Goal: Task Accomplishment & Management: Complete application form

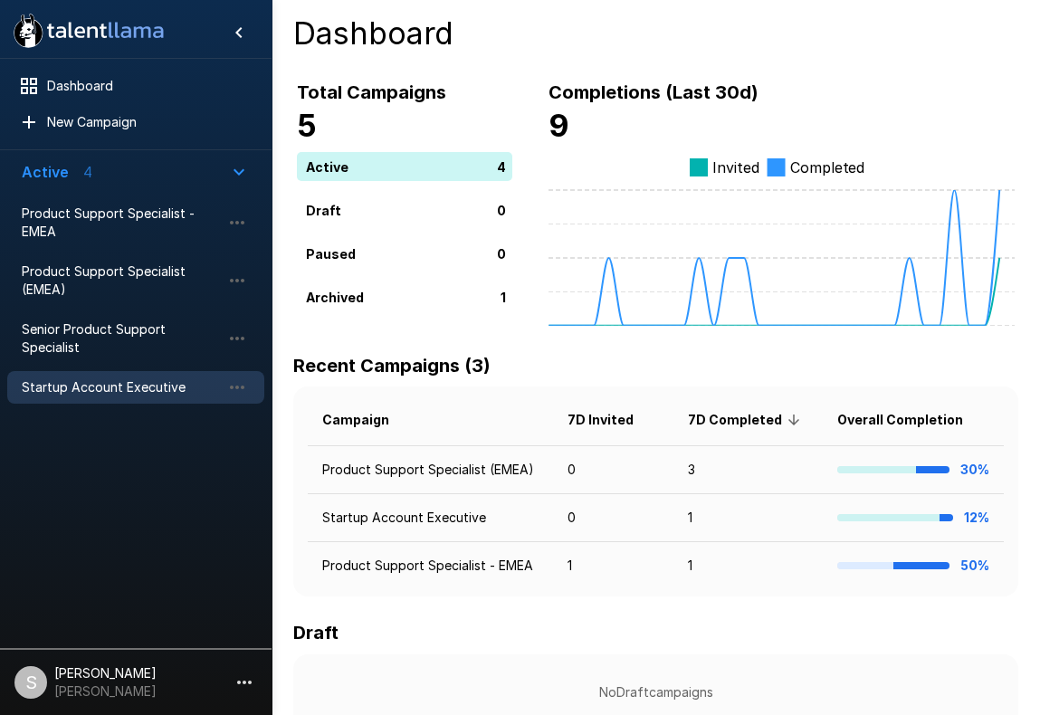
click at [129, 382] on span "Startup Account Executive" at bounding box center [121, 387] width 199 height 18
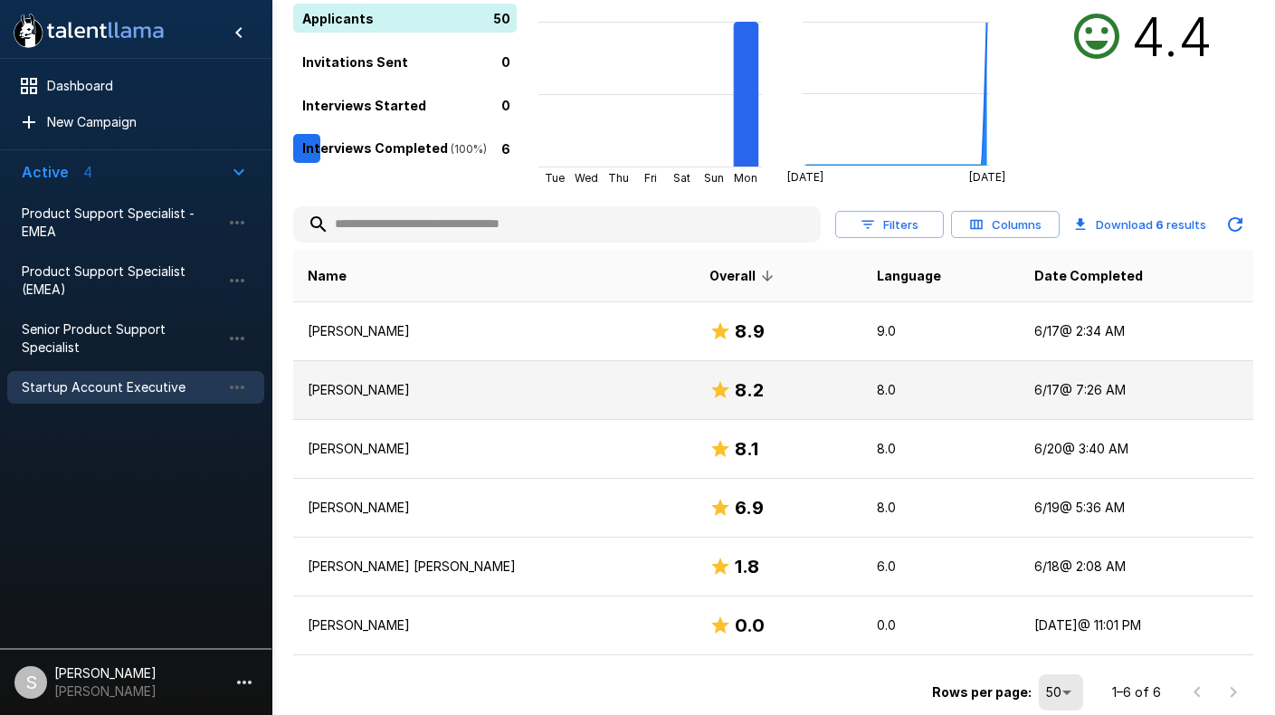
scroll to position [190, 0]
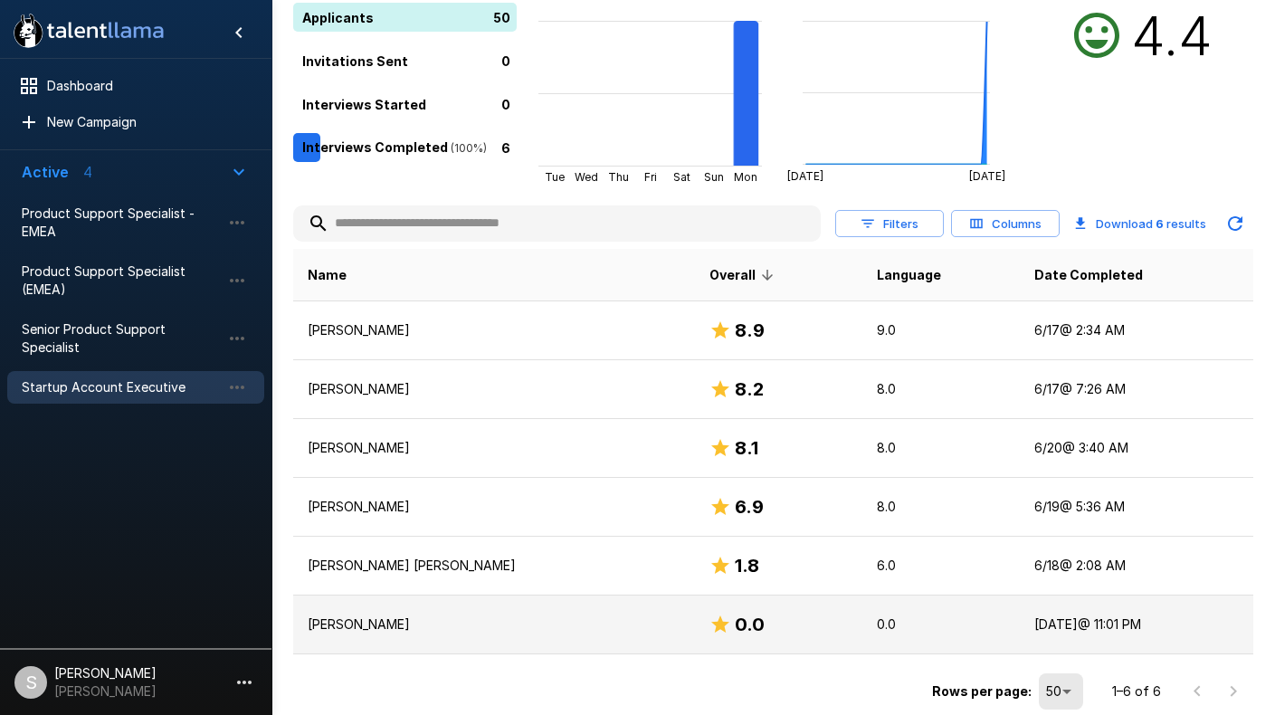
click at [482, 632] on p "[PERSON_NAME]" at bounding box center [494, 624] width 373 height 18
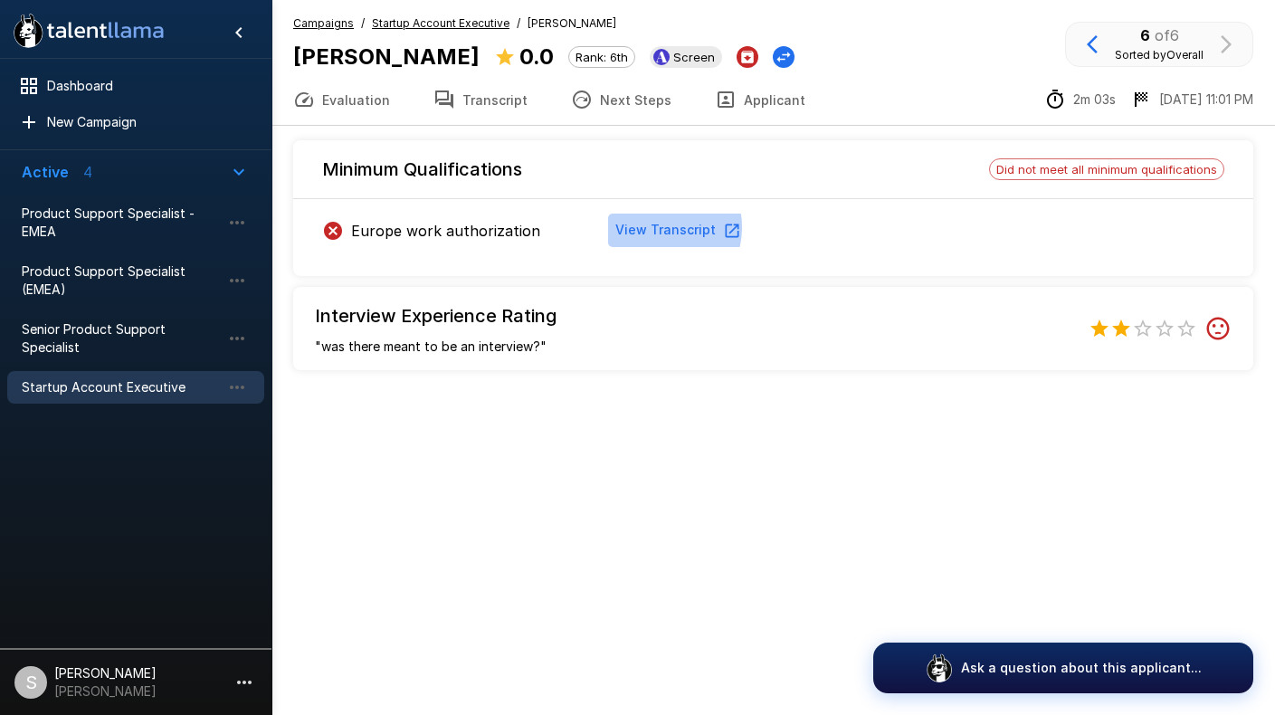
click at [666, 227] on button "View Transcript" at bounding box center [676, 230] width 137 height 33
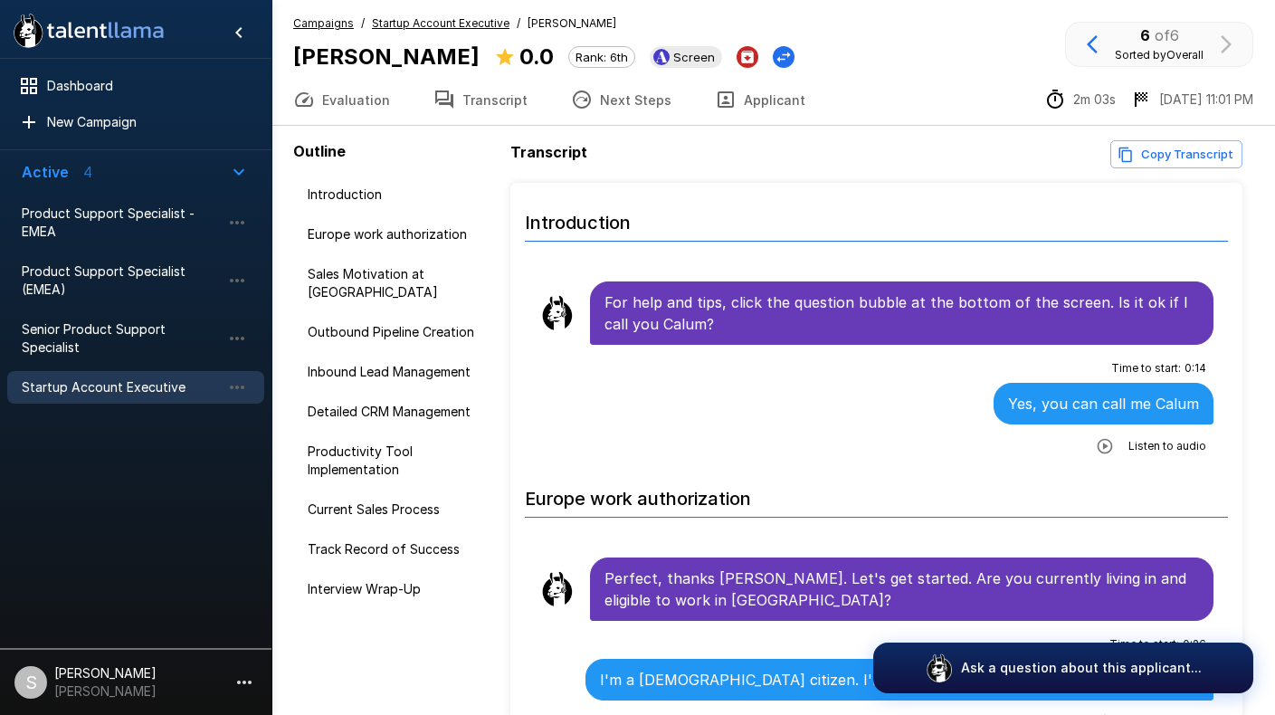
scroll to position [91, 0]
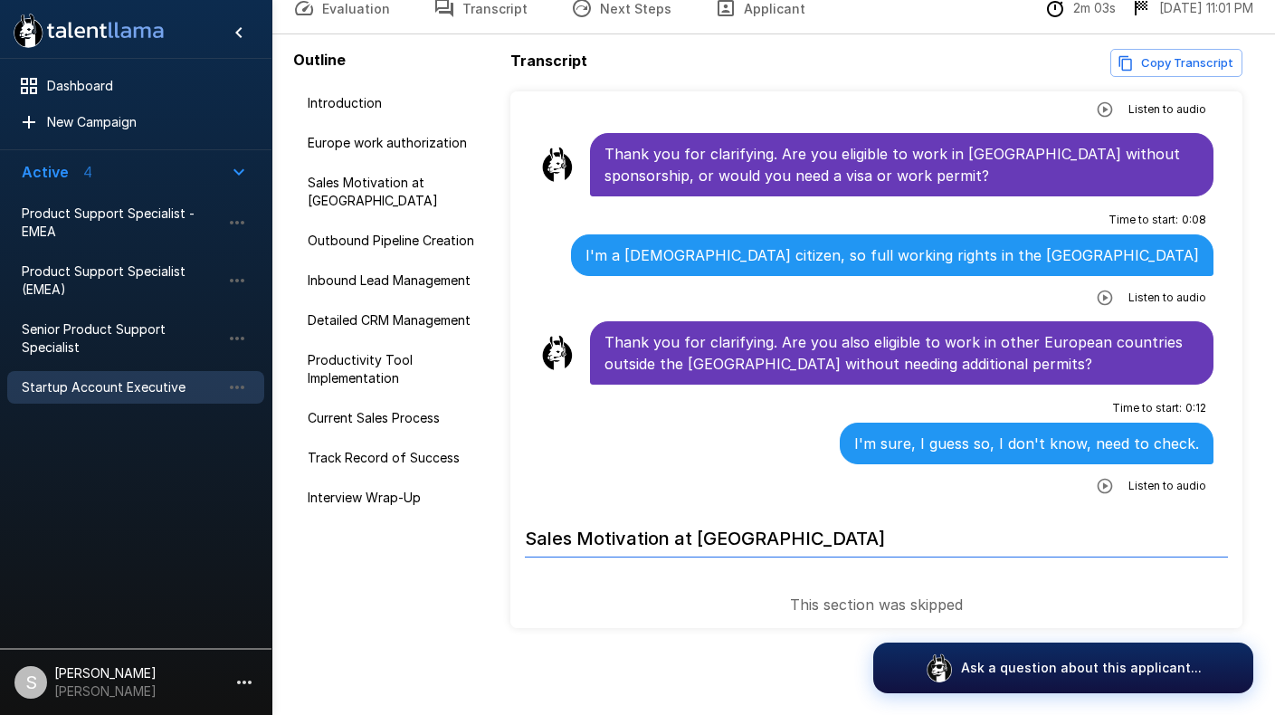
scroll to position [765, 0]
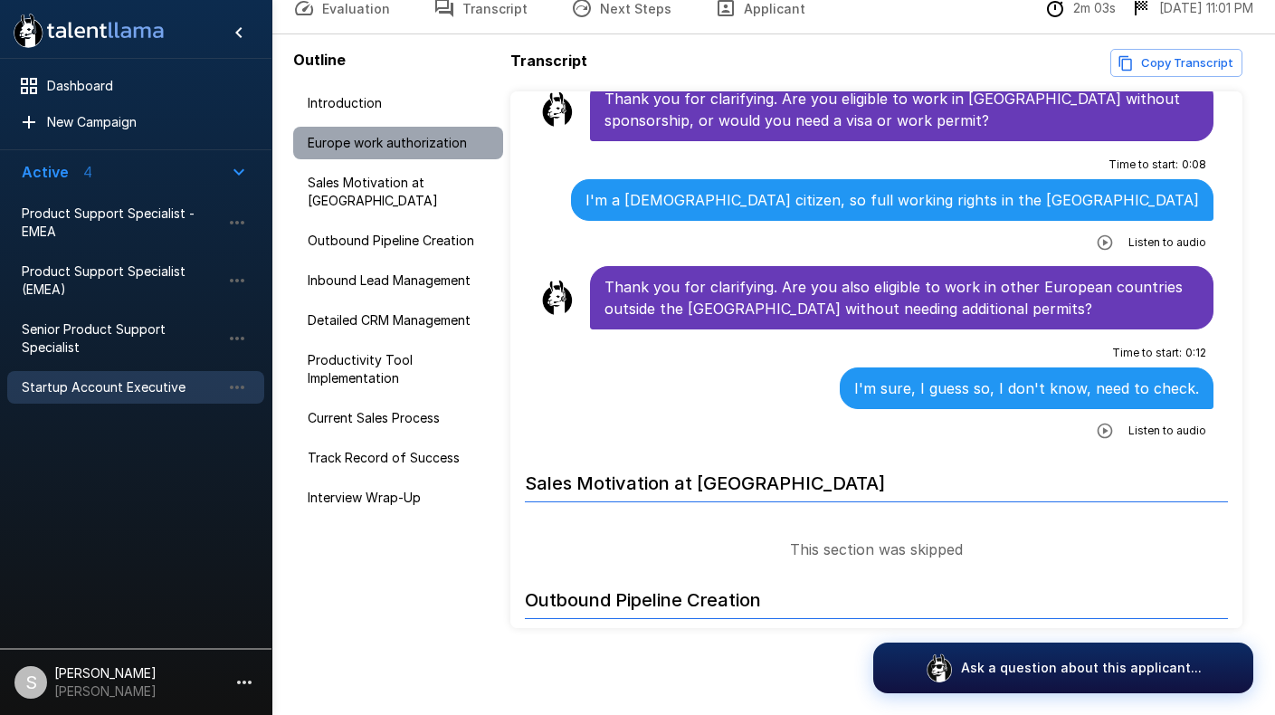
click at [353, 143] on span "Europe work authorization" at bounding box center [398, 143] width 181 height 18
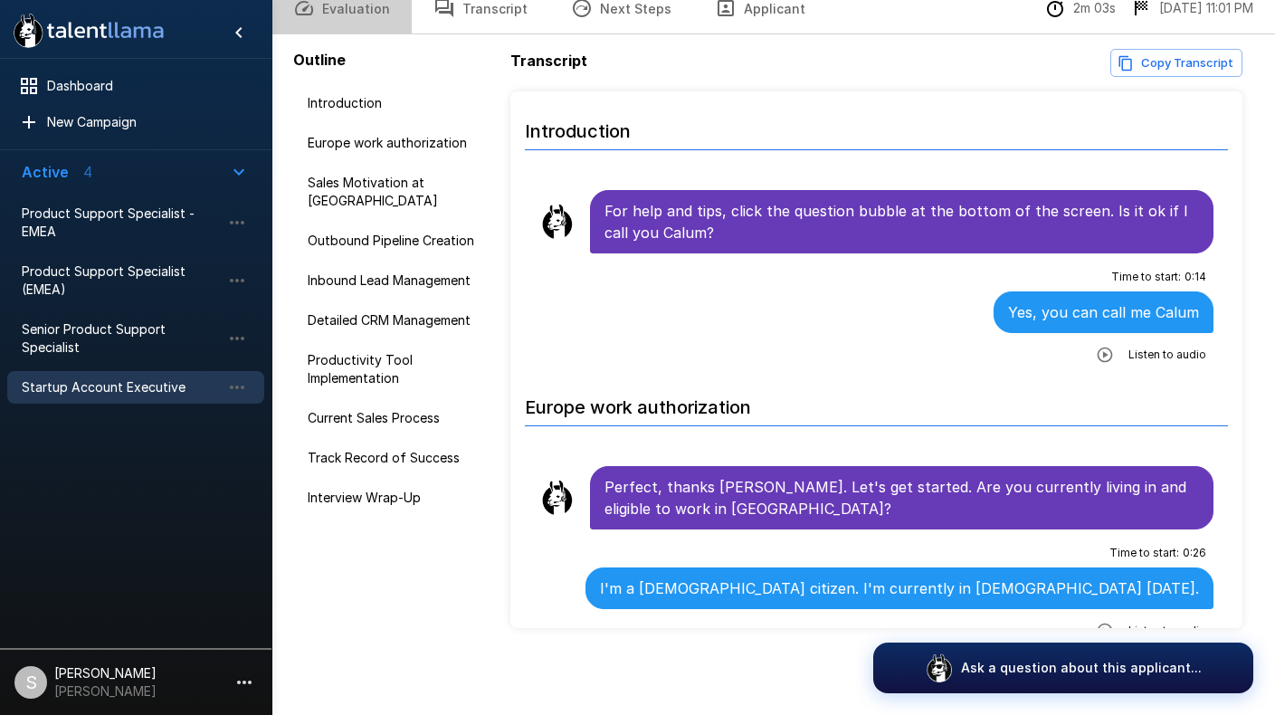
click at [362, 17] on button "Evaluation" at bounding box center [342, 8] width 140 height 51
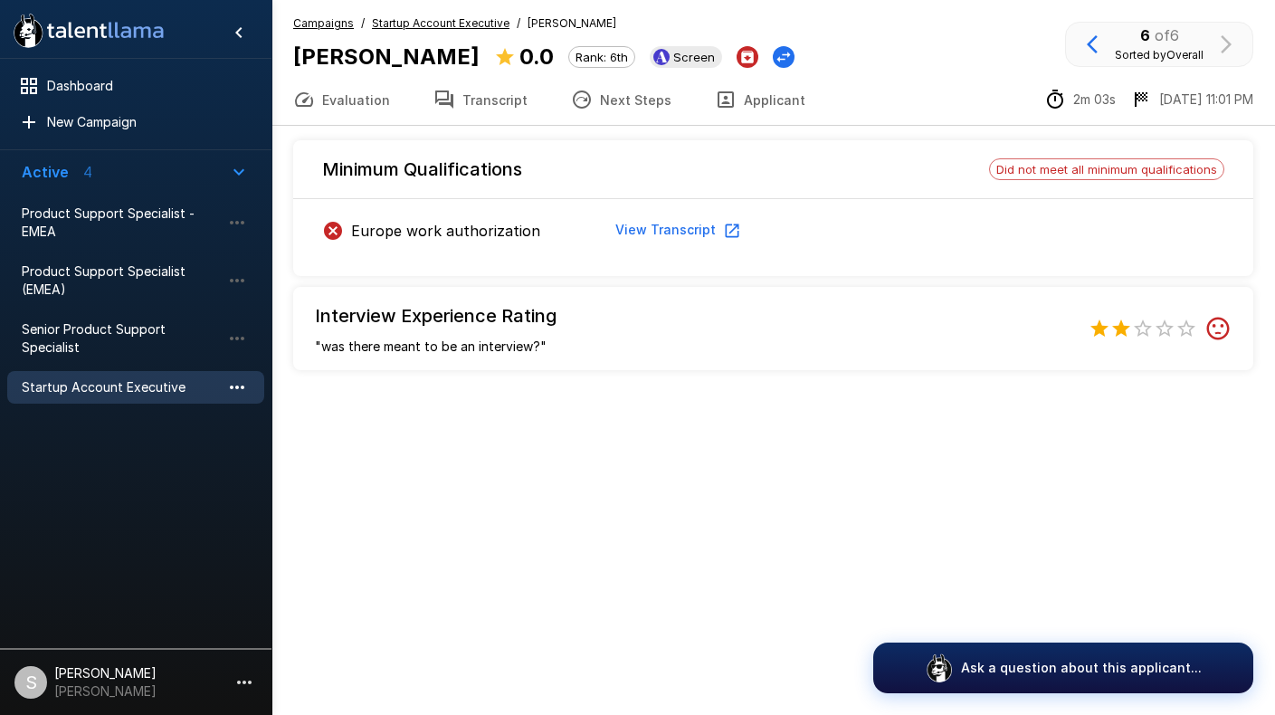
click at [246, 394] on icon "button" at bounding box center [237, 388] width 22 height 22
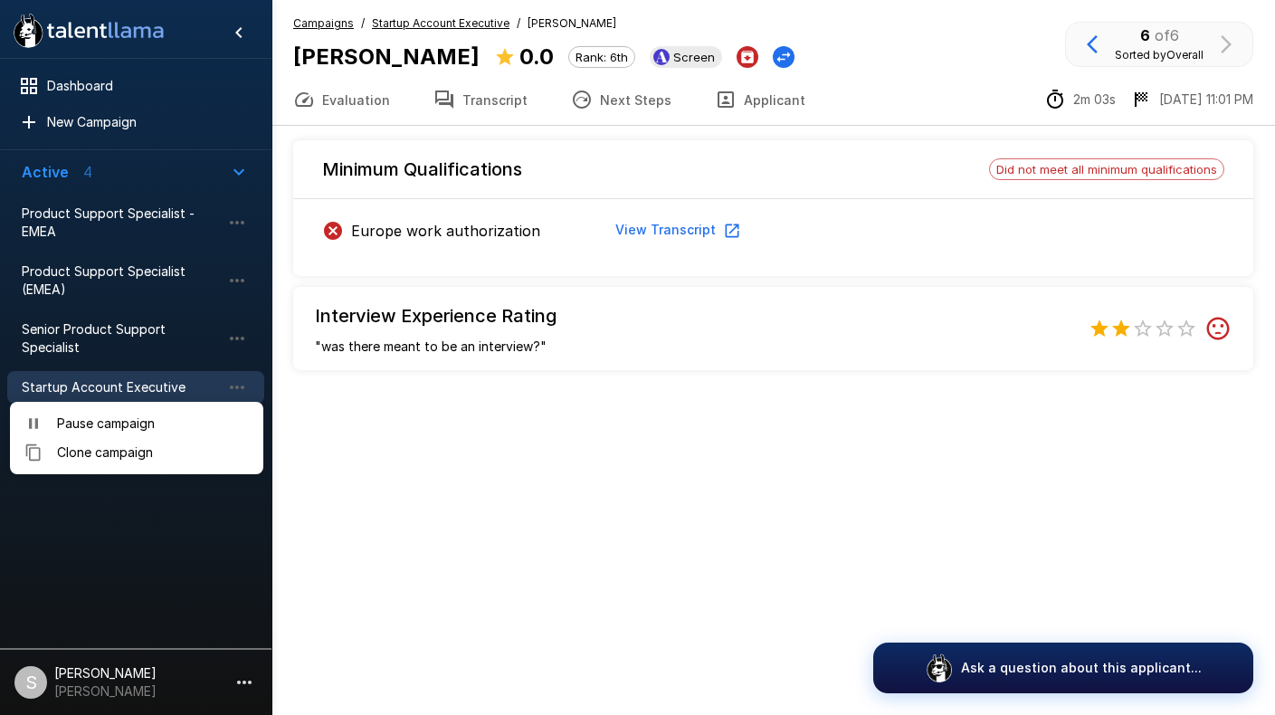
click at [150, 386] on div at bounding box center [637, 357] width 1275 height 715
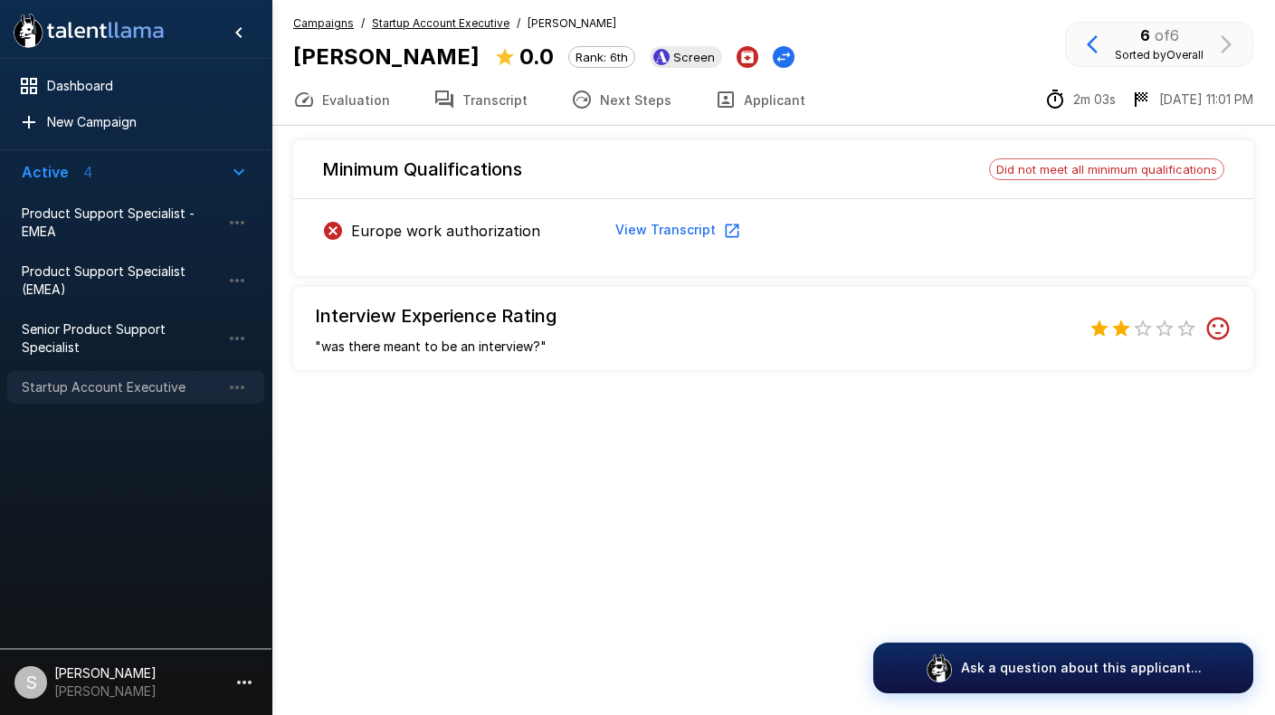
click at [145, 380] on span "Startup Account Executive" at bounding box center [121, 387] width 199 height 18
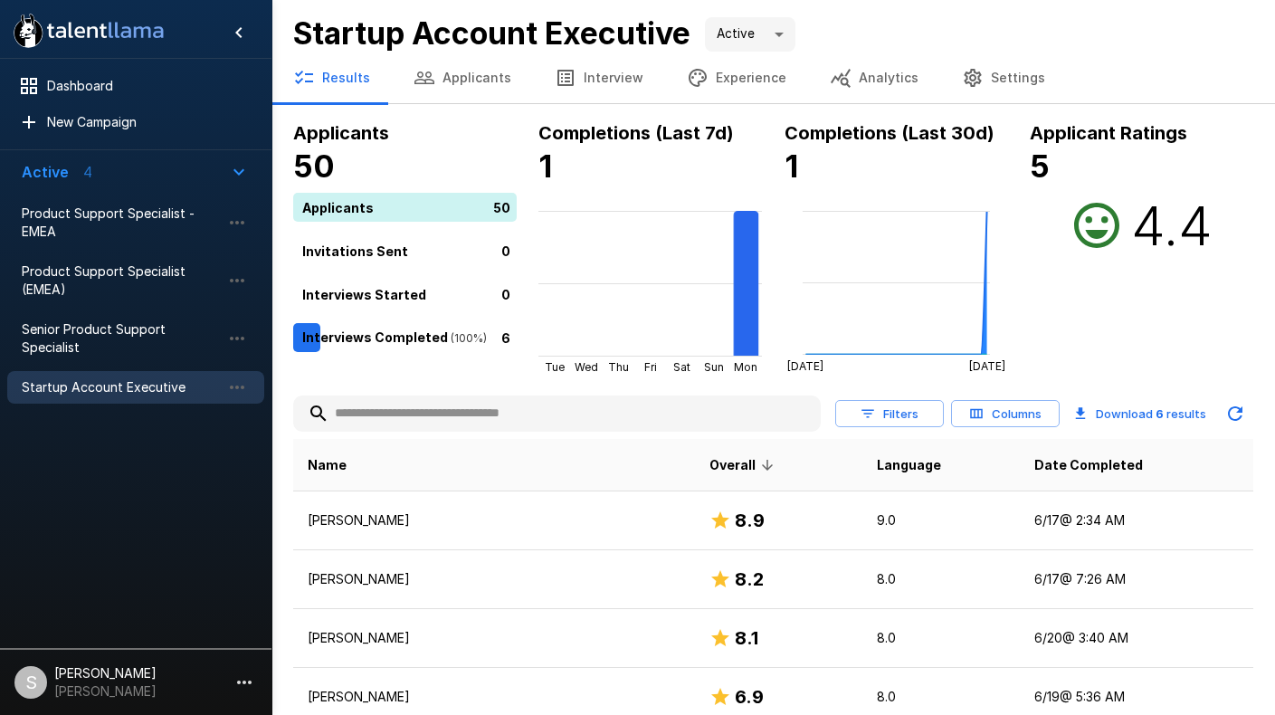
click at [735, 84] on button "Experience" at bounding box center [736, 77] width 143 height 51
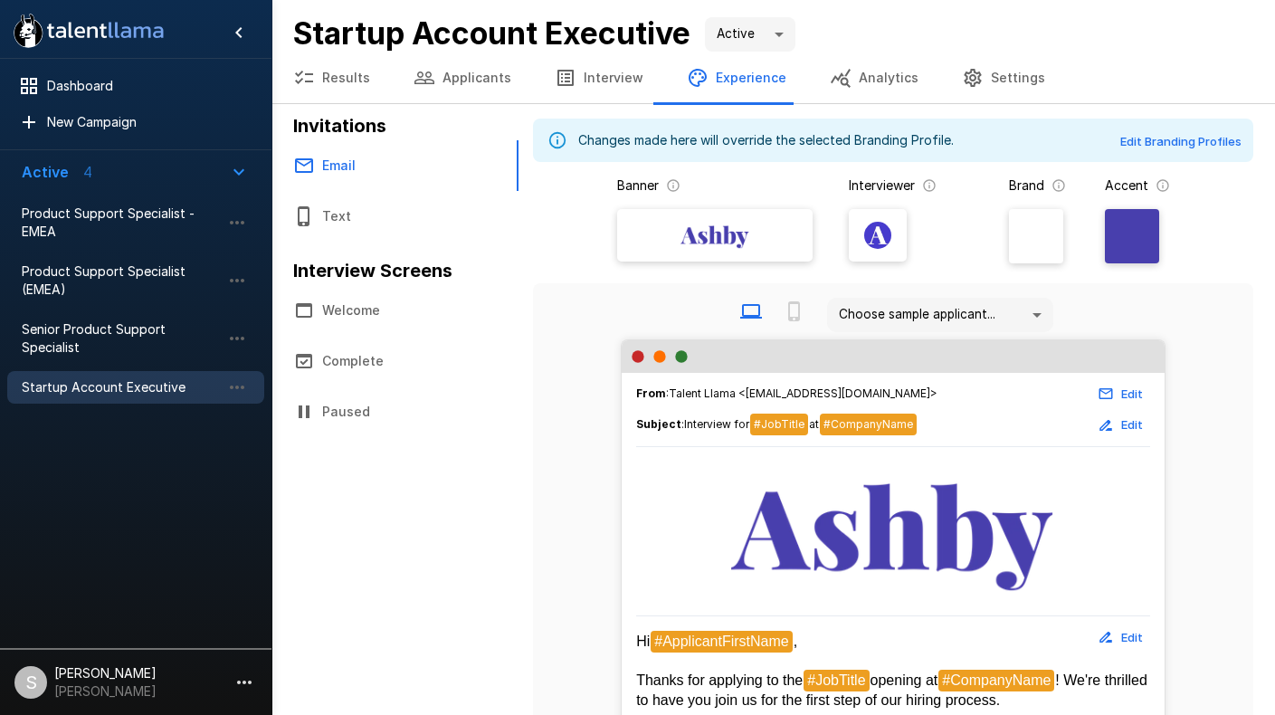
click at [973, 65] on button "Settings" at bounding box center [1003, 77] width 127 height 51
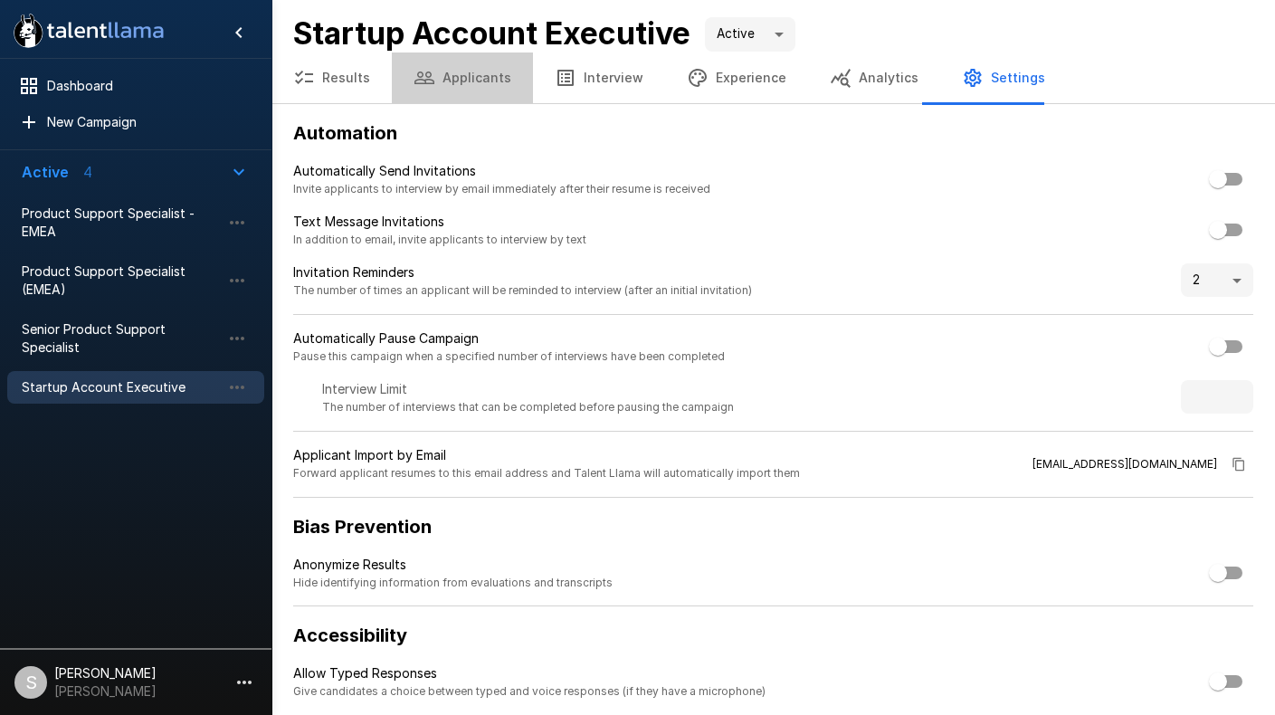
click at [472, 89] on button "Applicants" at bounding box center [462, 77] width 141 height 51
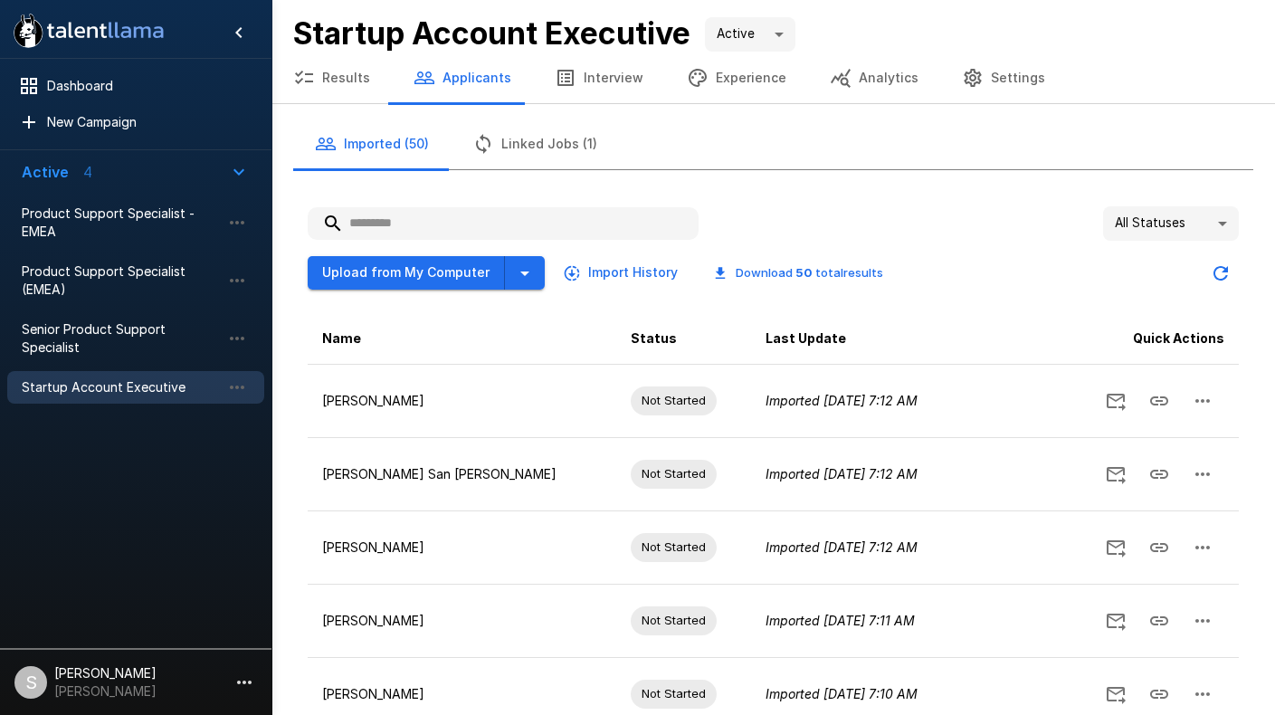
click at [617, 74] on button "Interview" at bounding box center [599, 77] width 132 height 51
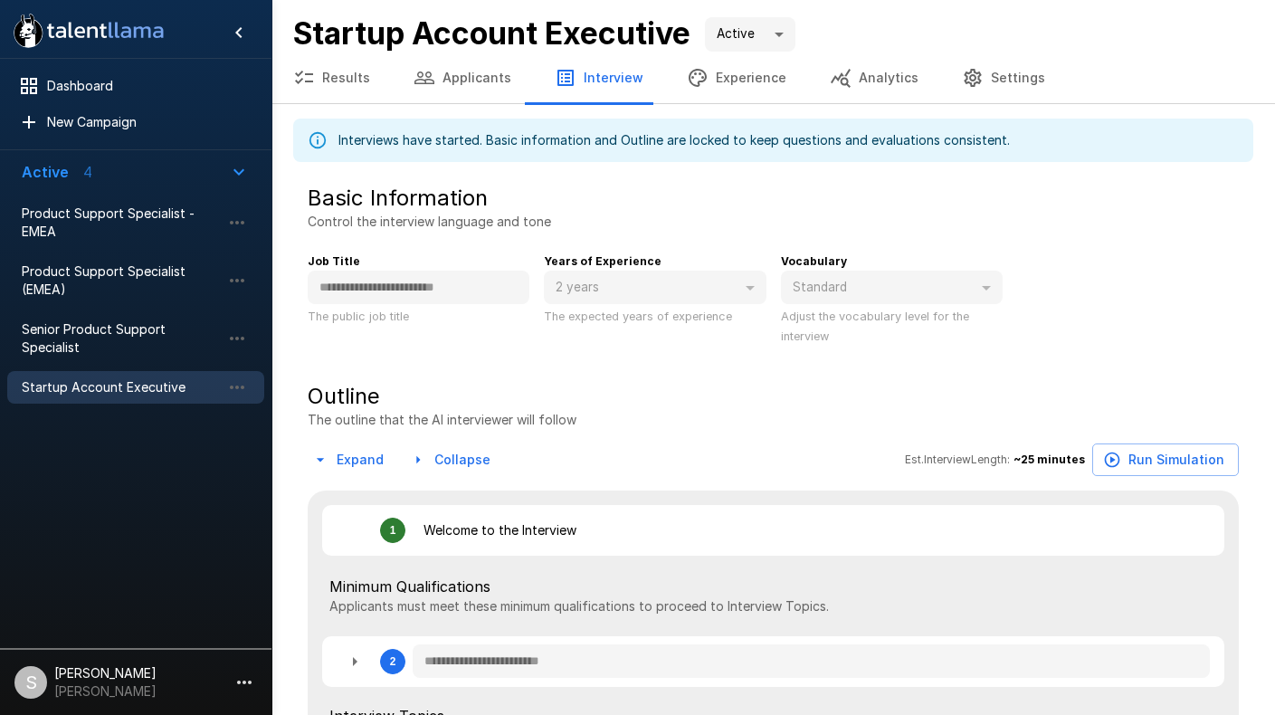
type textarea "*"
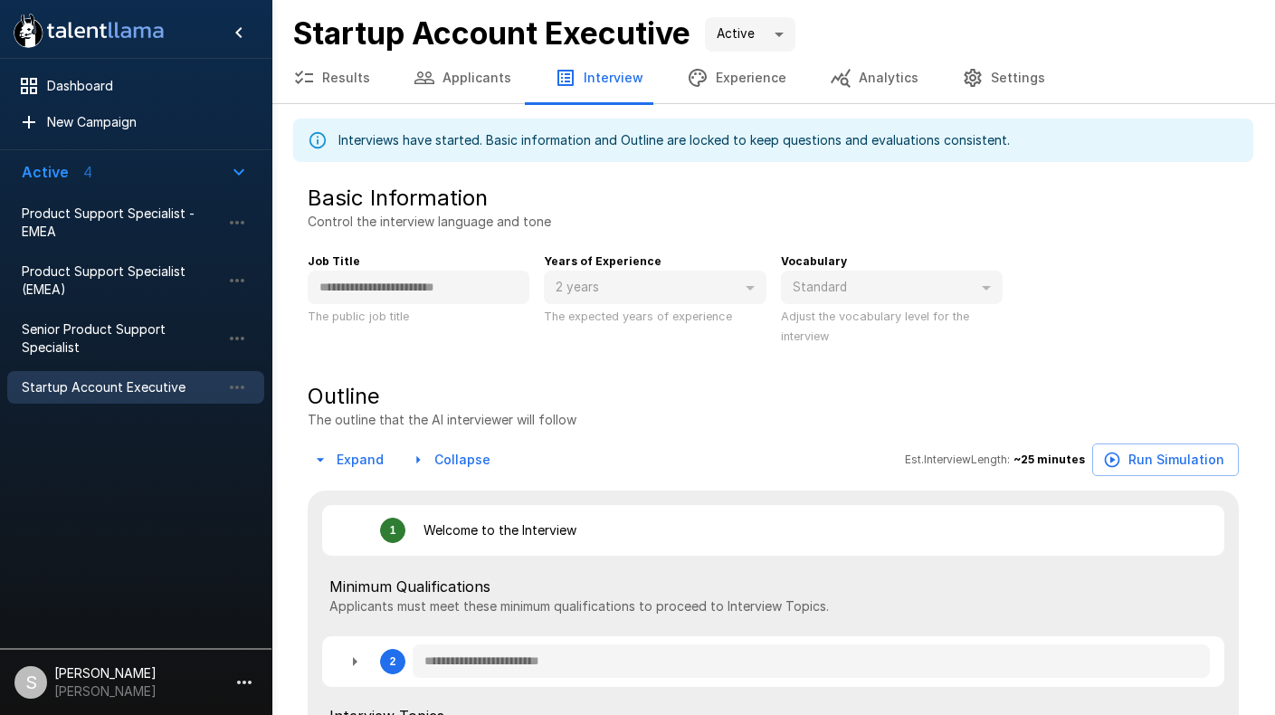
type textarea "*"
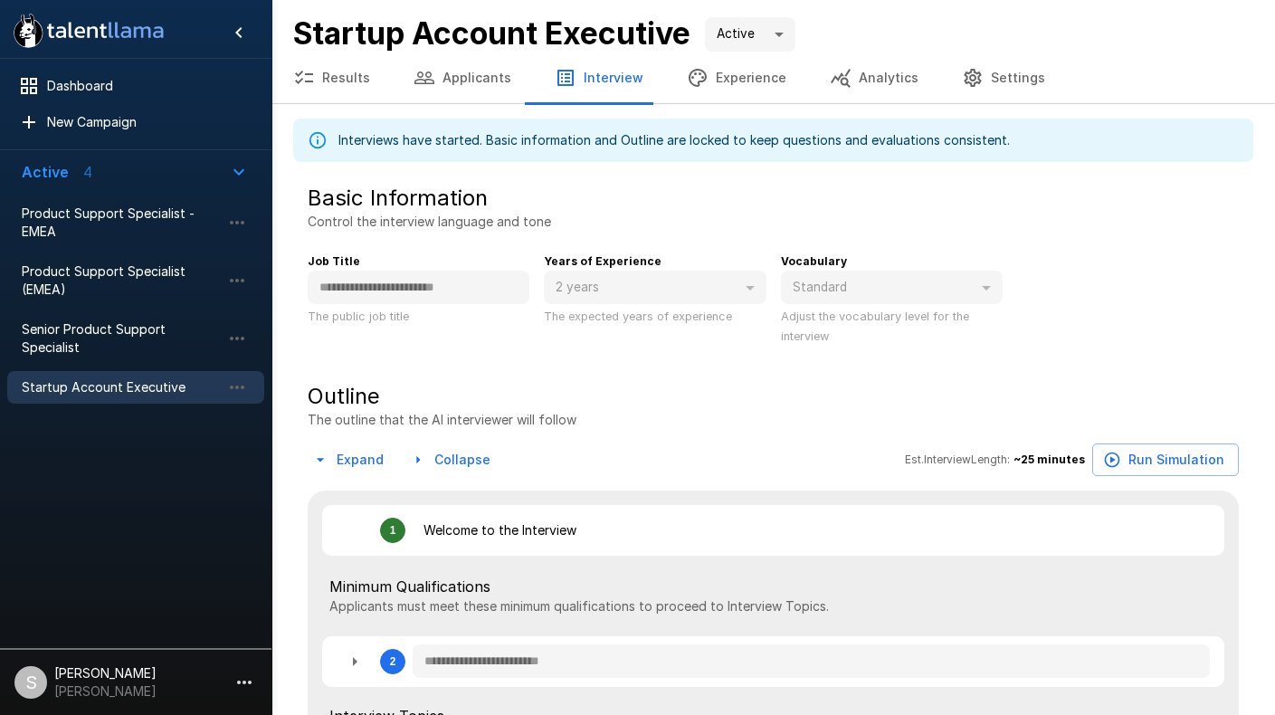
type textarea "*"
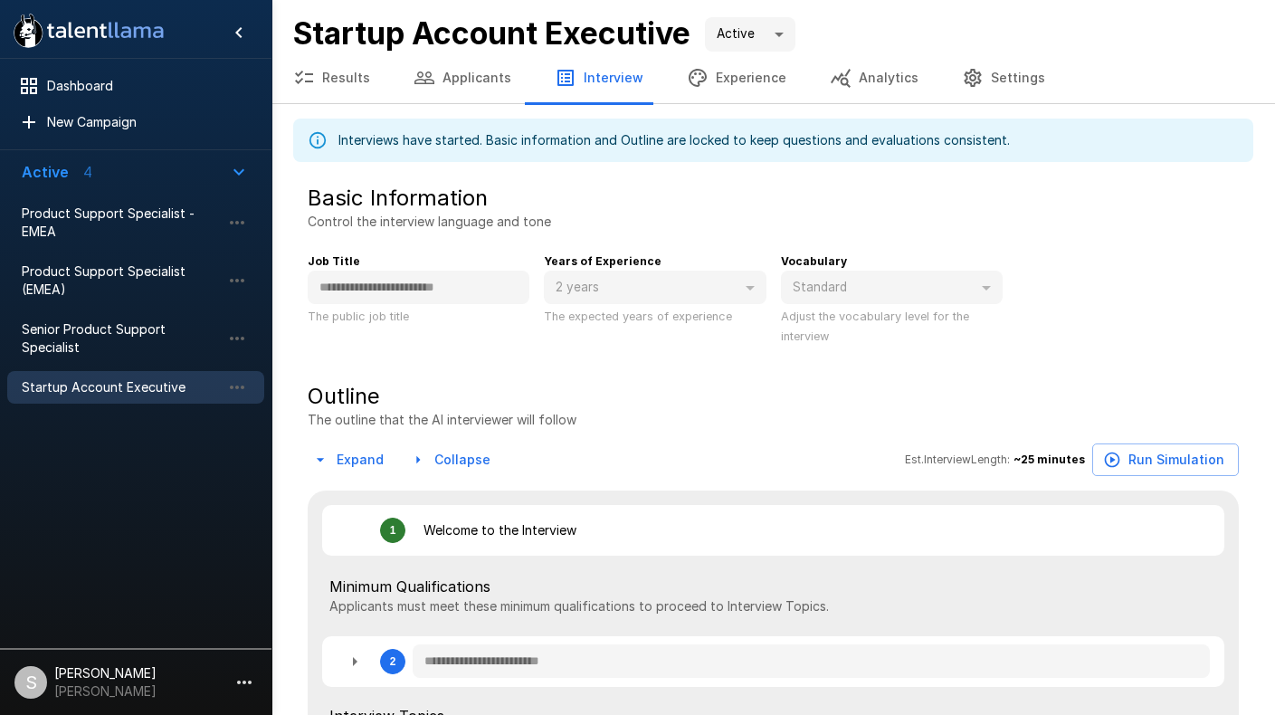
type textarea "*"
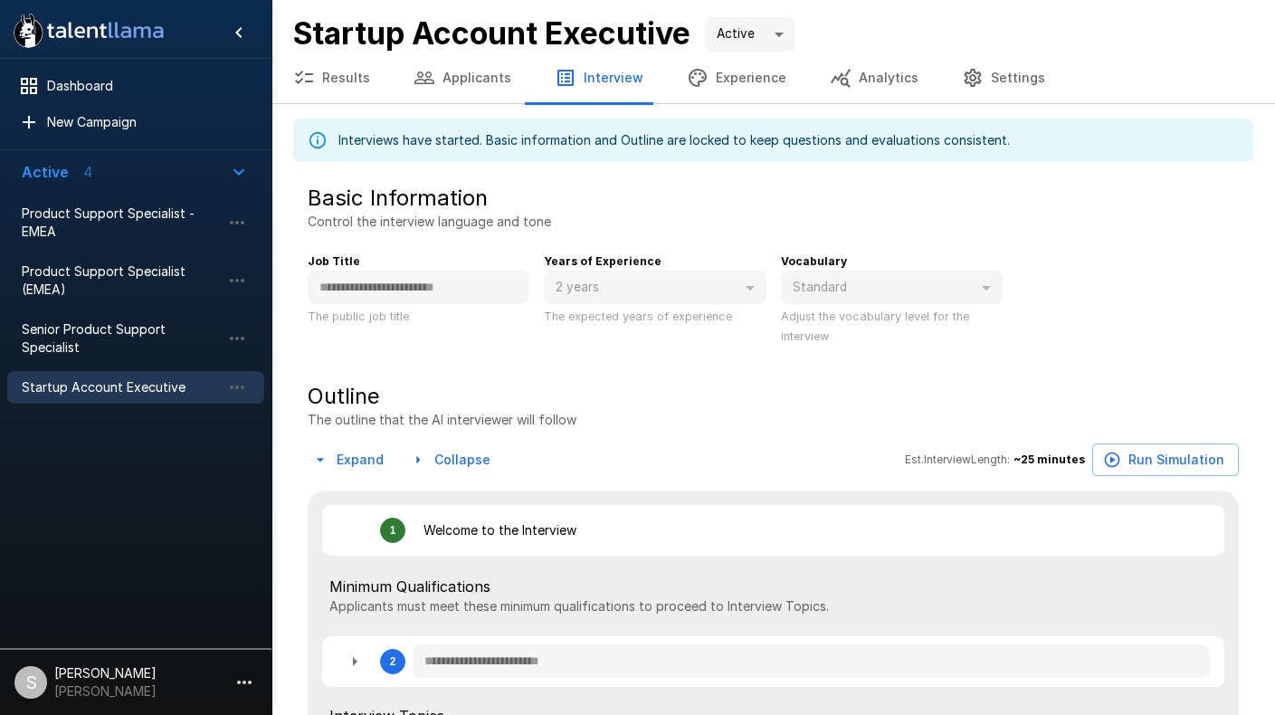
type textarea "*"
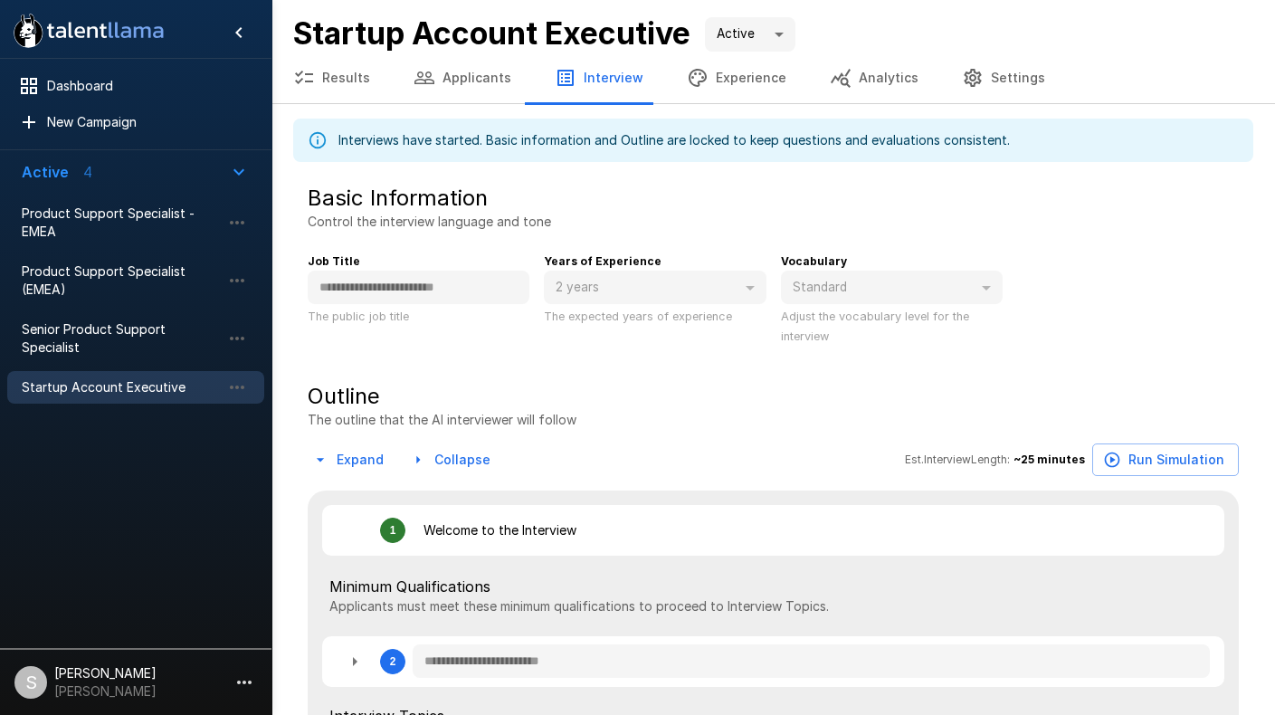
type textarea "*"
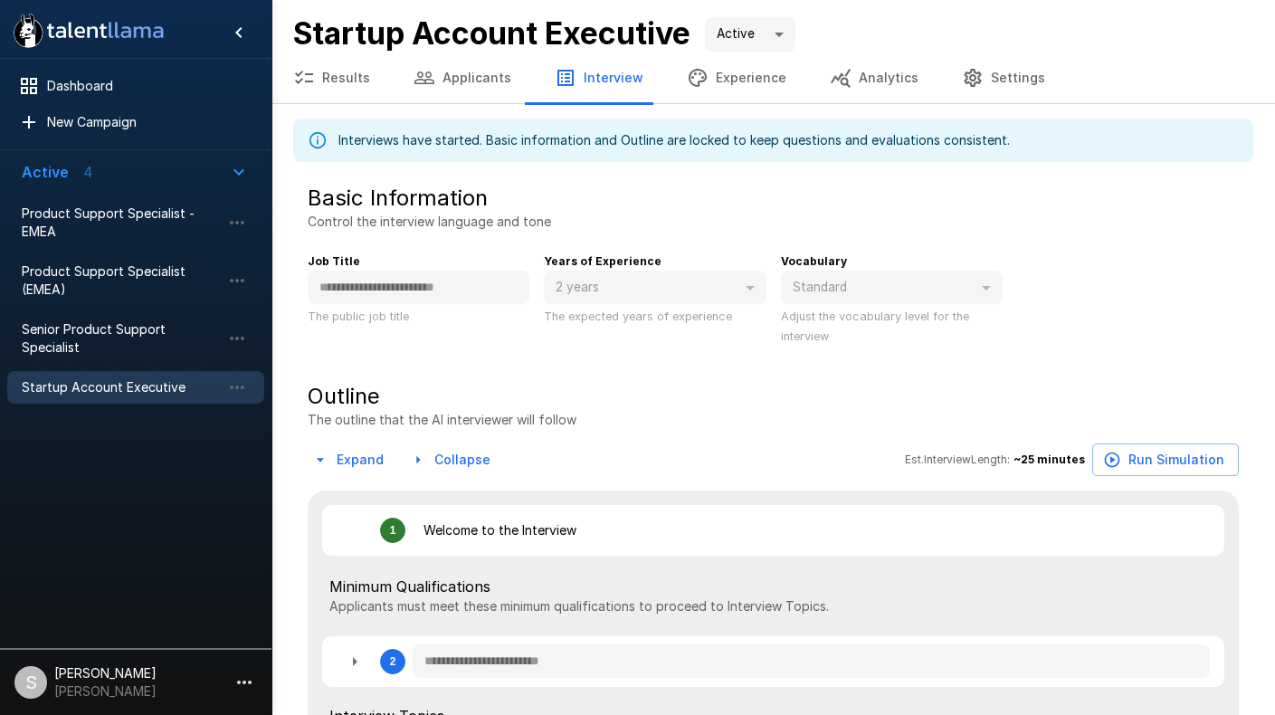
type textarea "*"
click at [758, 77] on button "Experience" at bounding box center [736, 77] width 143 height 51
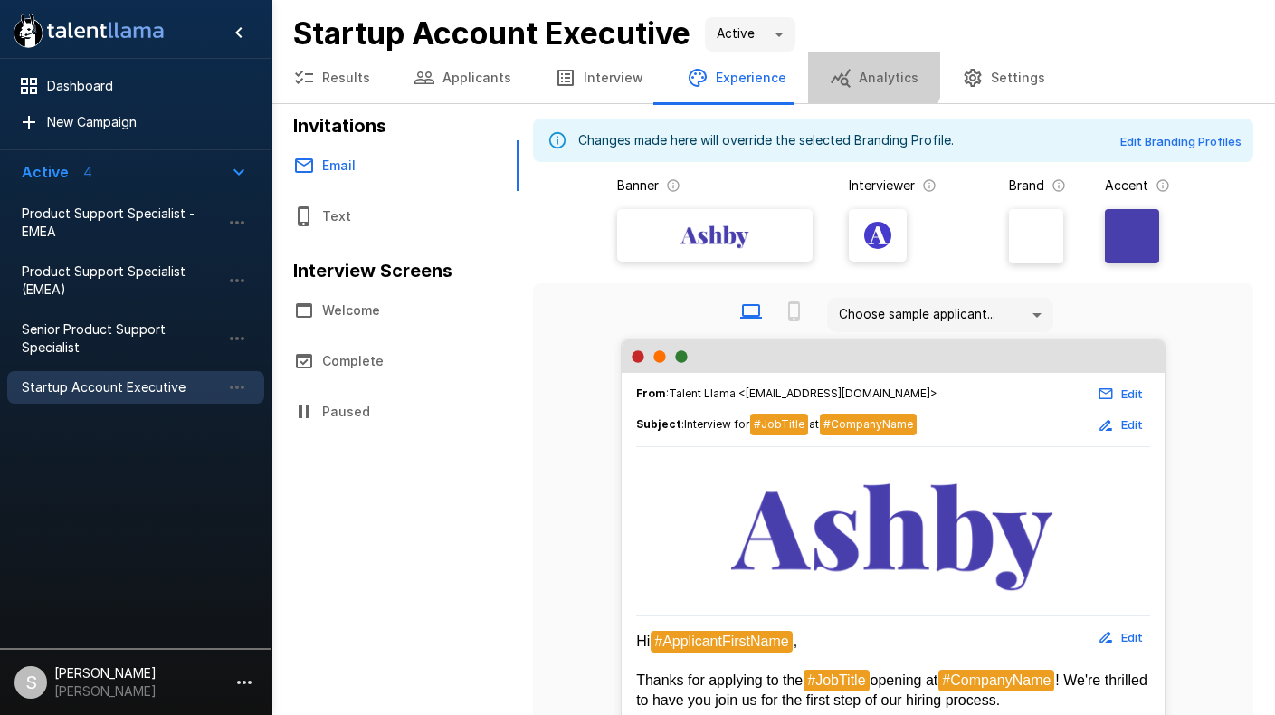
click at [850, 71] on button "Analytics" at bounding box center [874, 77] width 132 height 51
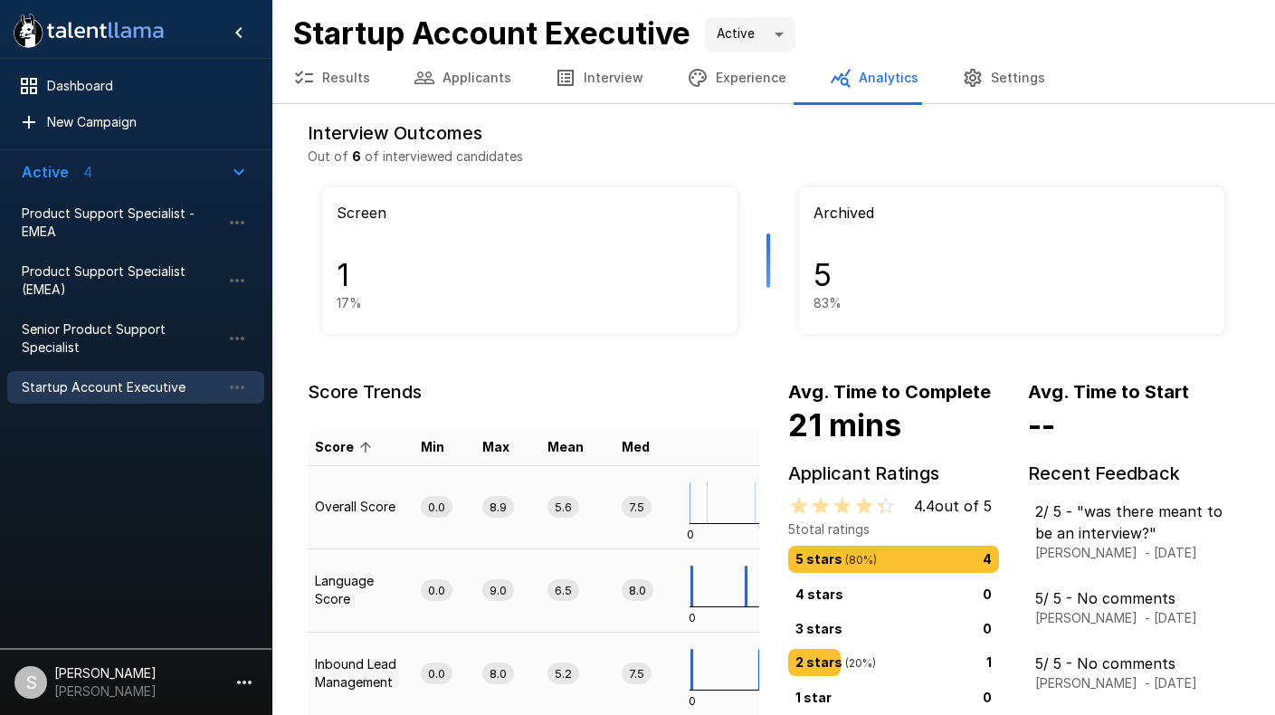
click at [588, 76] on button "Interview" at bounding box center [599, 77] width 132 height 51
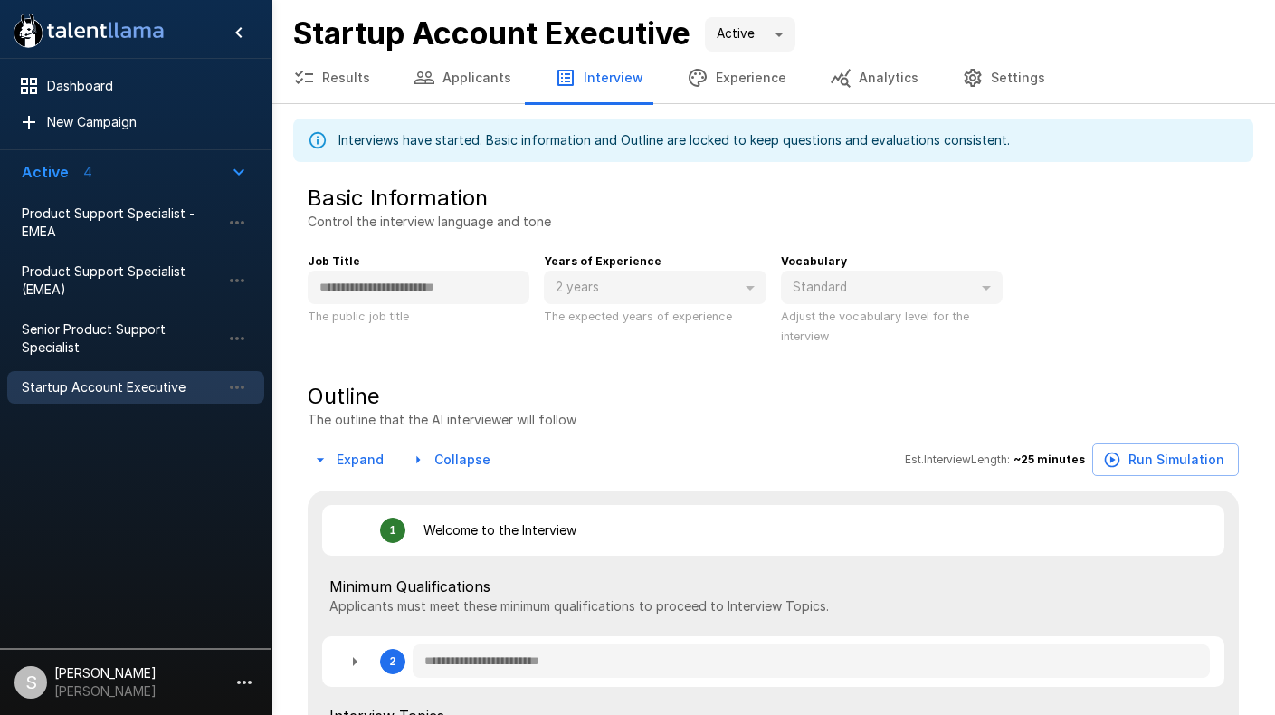
type textarea "*"
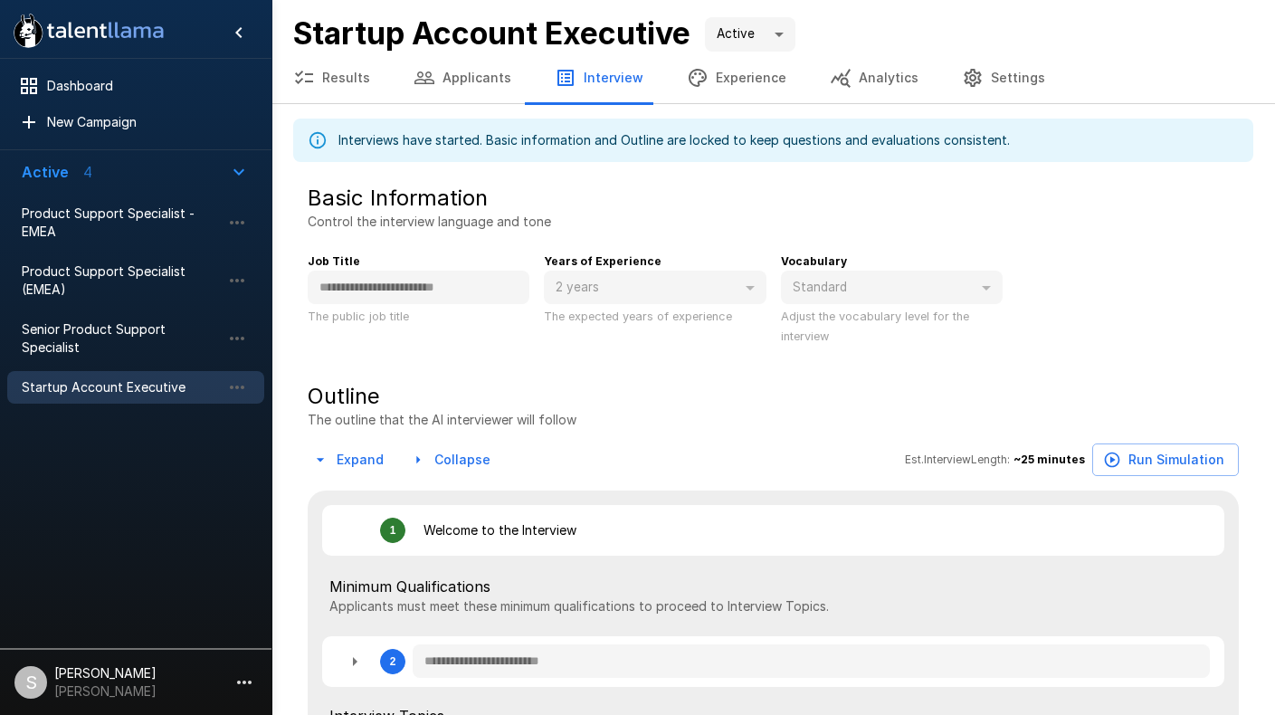
type textarea "*"
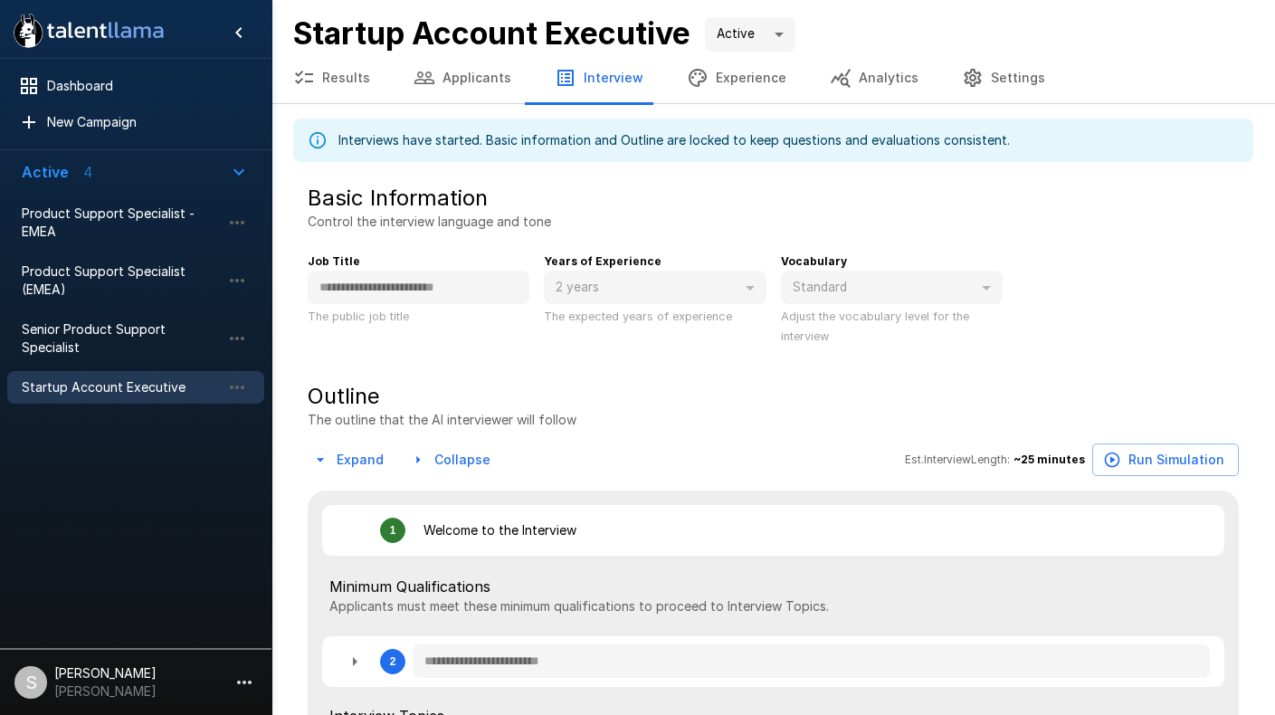
type textarea "*"
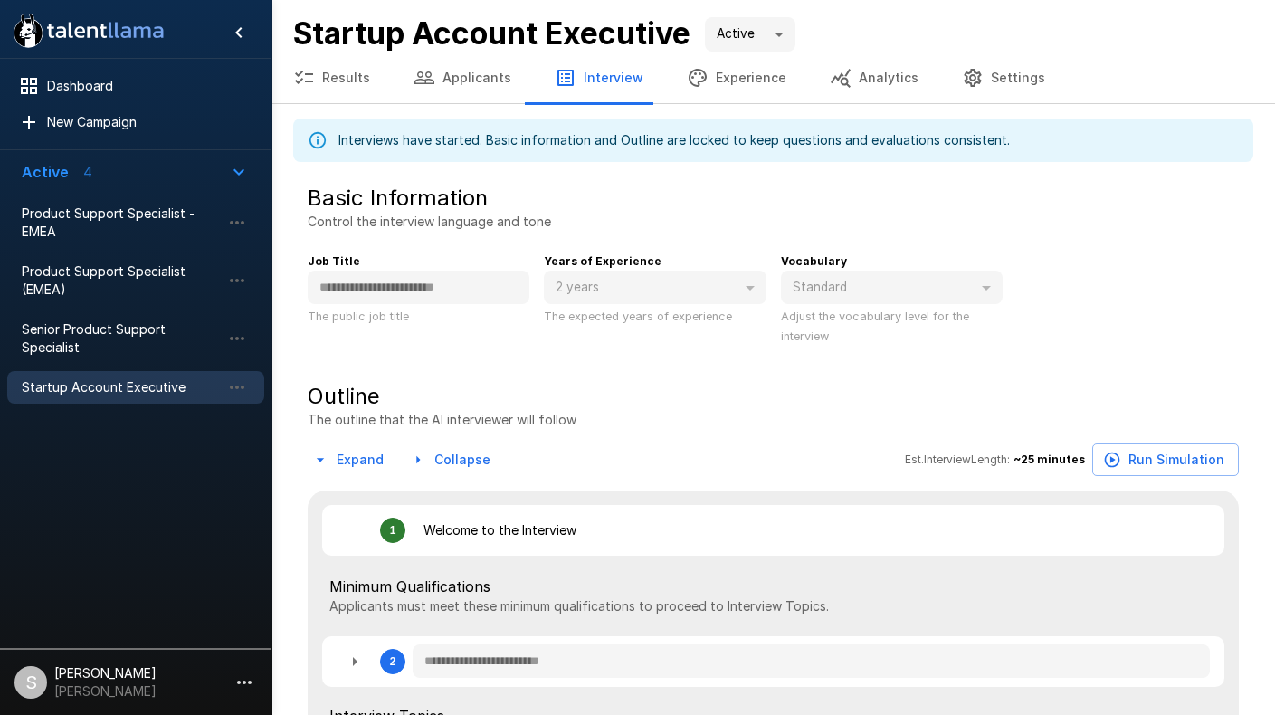
type textarea "*"
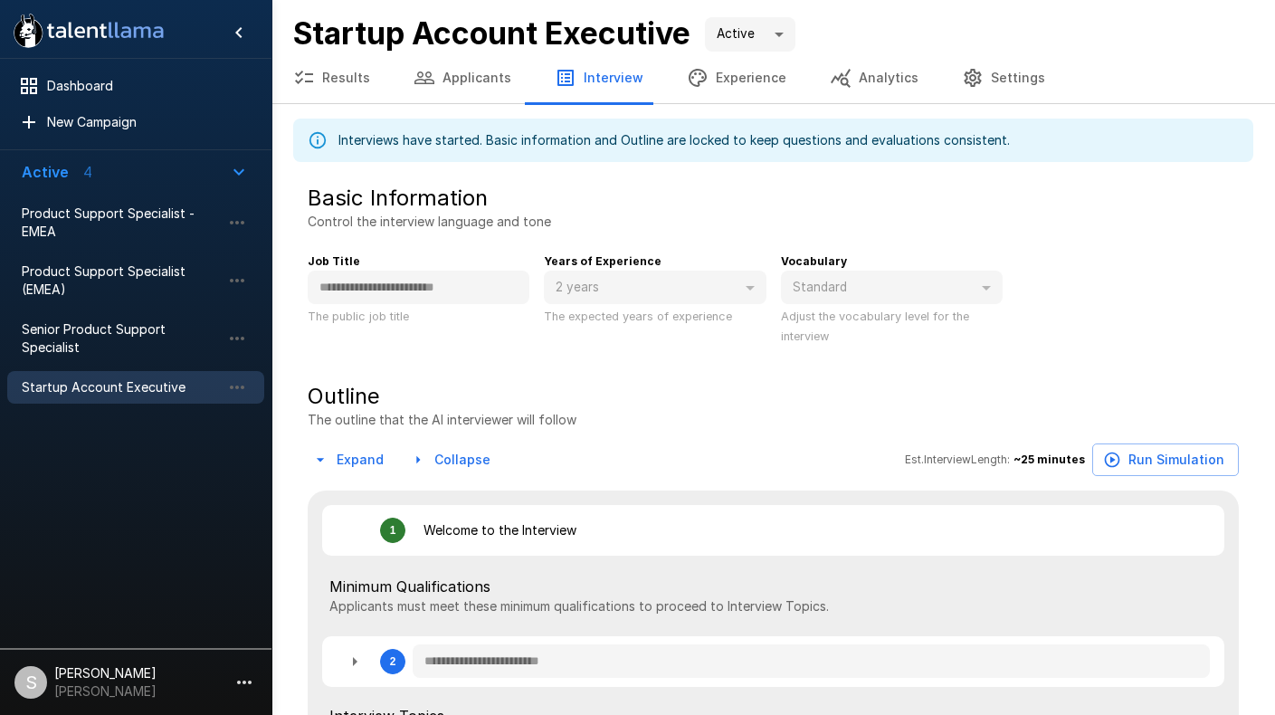
type textarea "*"
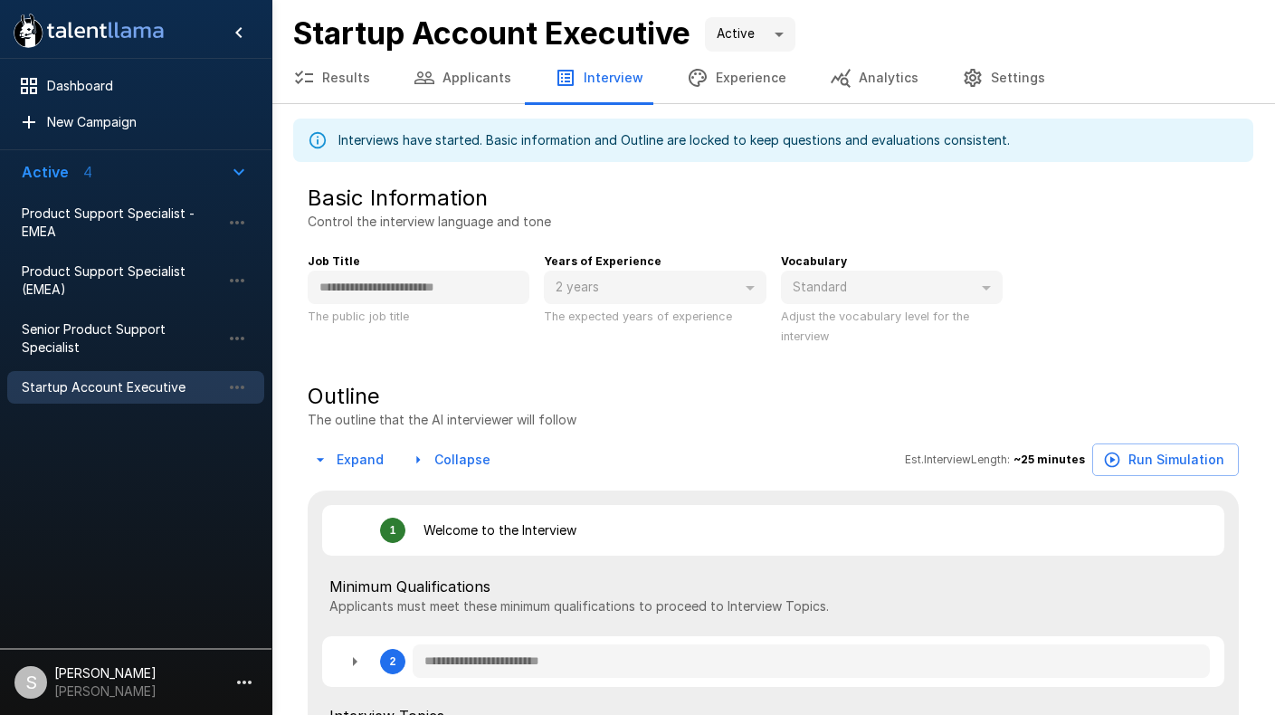
type textarea "*"
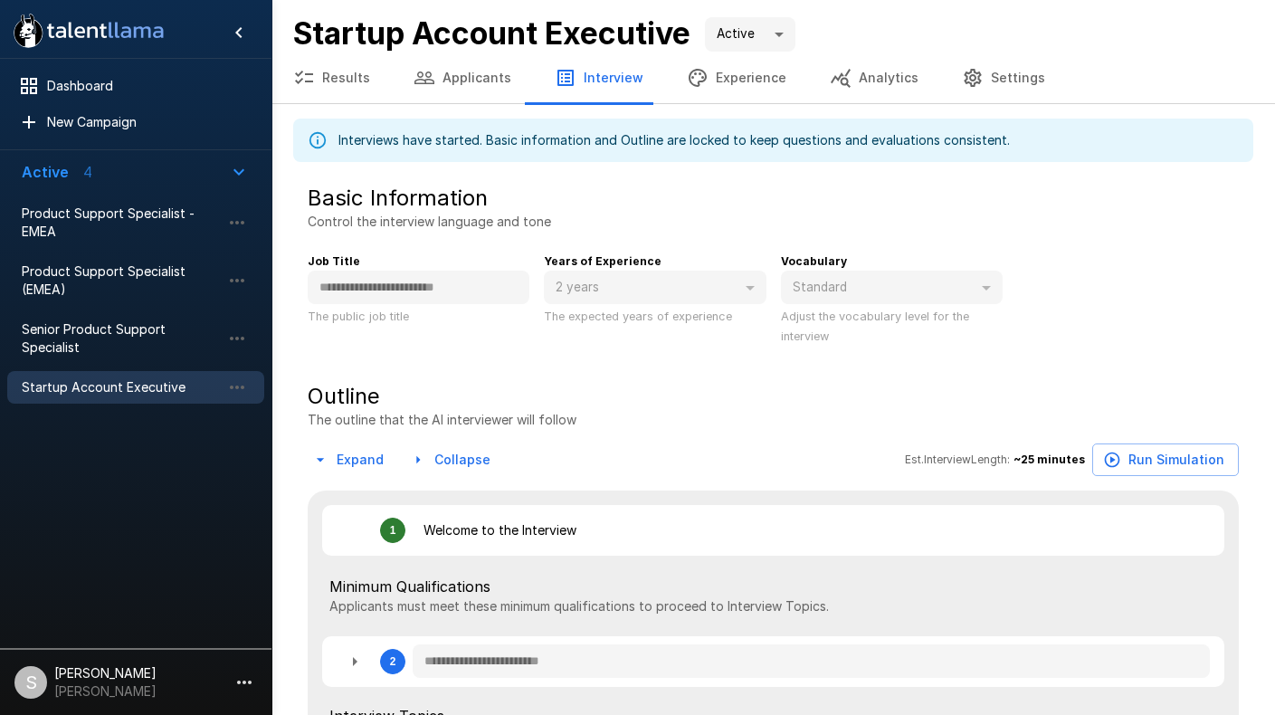
type textarea "*"
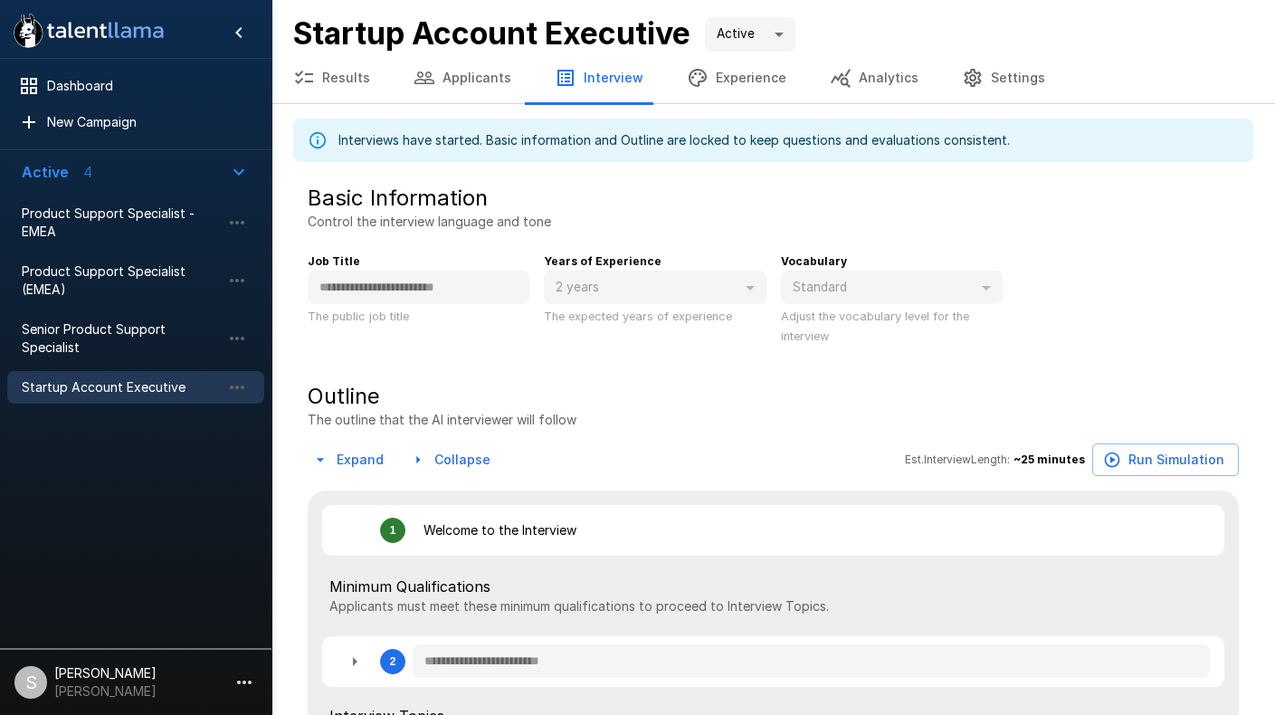
type textarea "*"
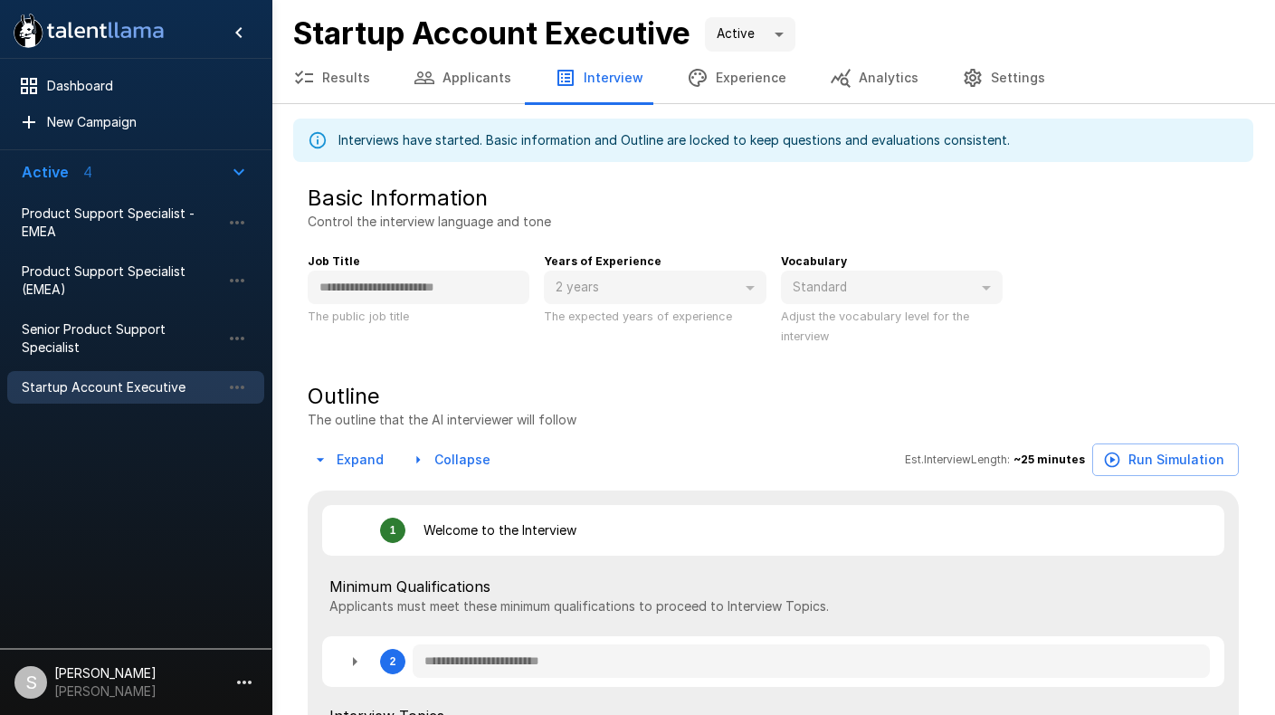
type textarea "*"
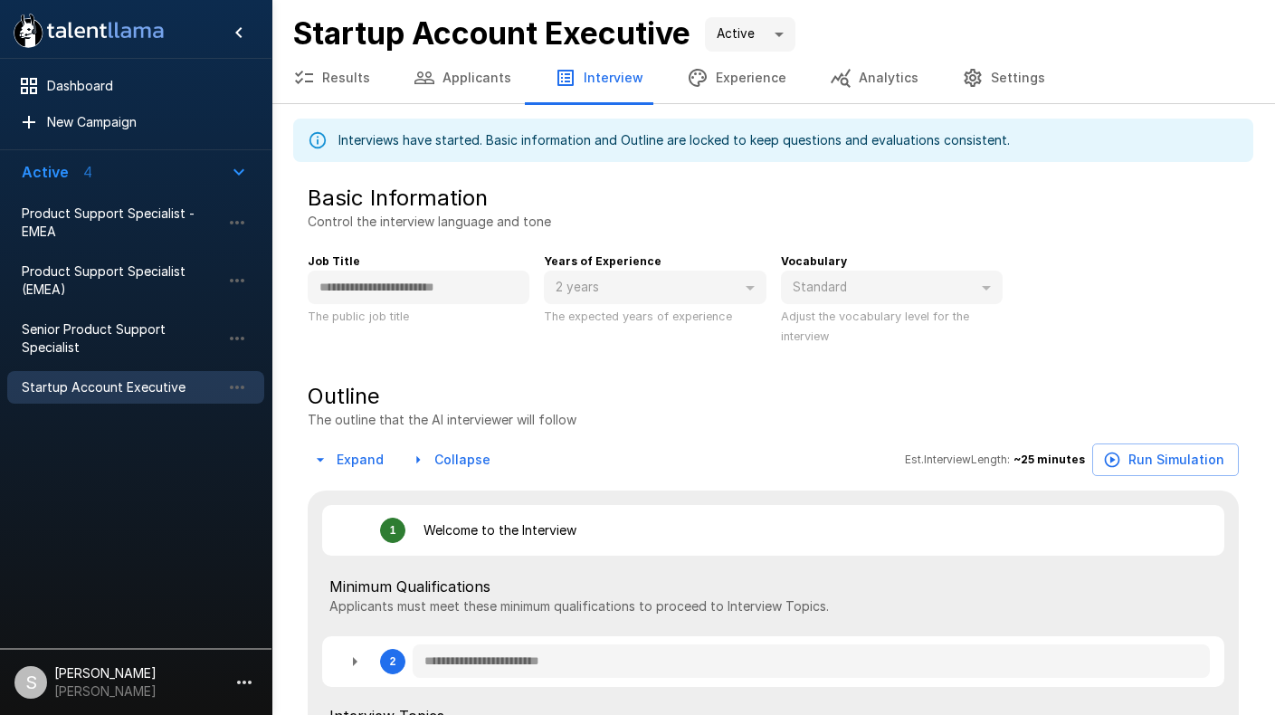
type textarea "*"
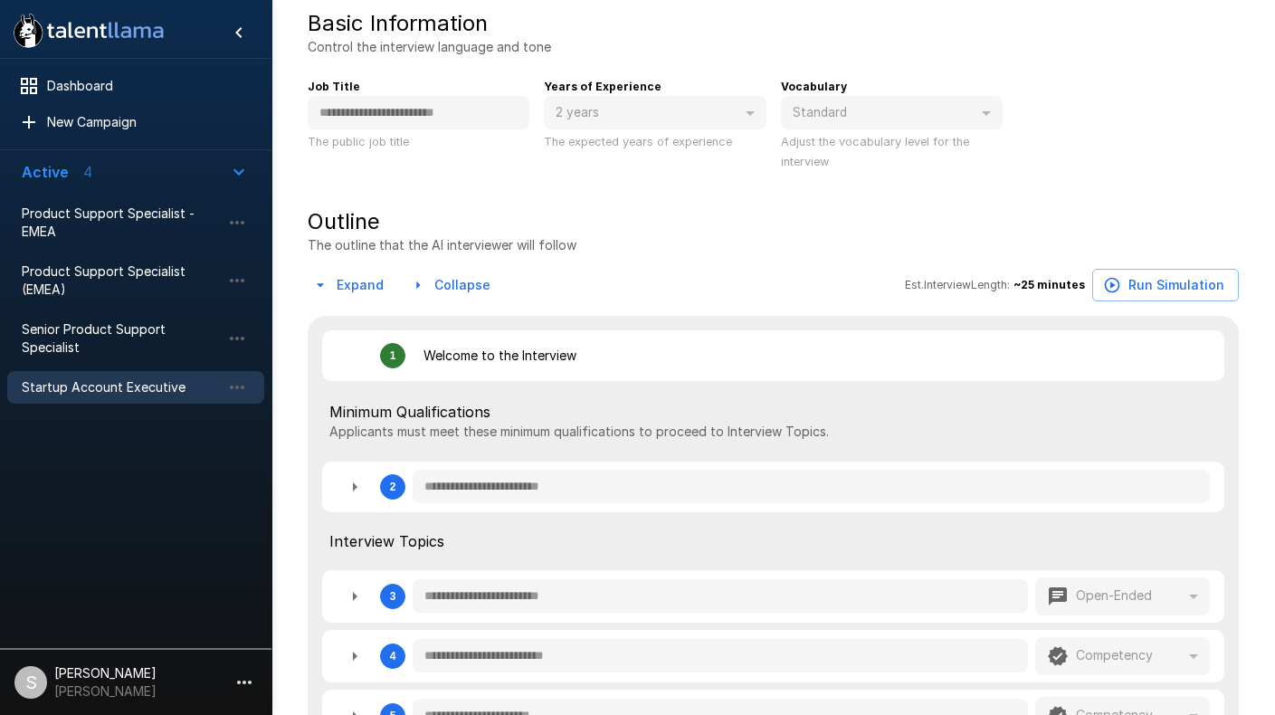
scroll to position [252, 0]
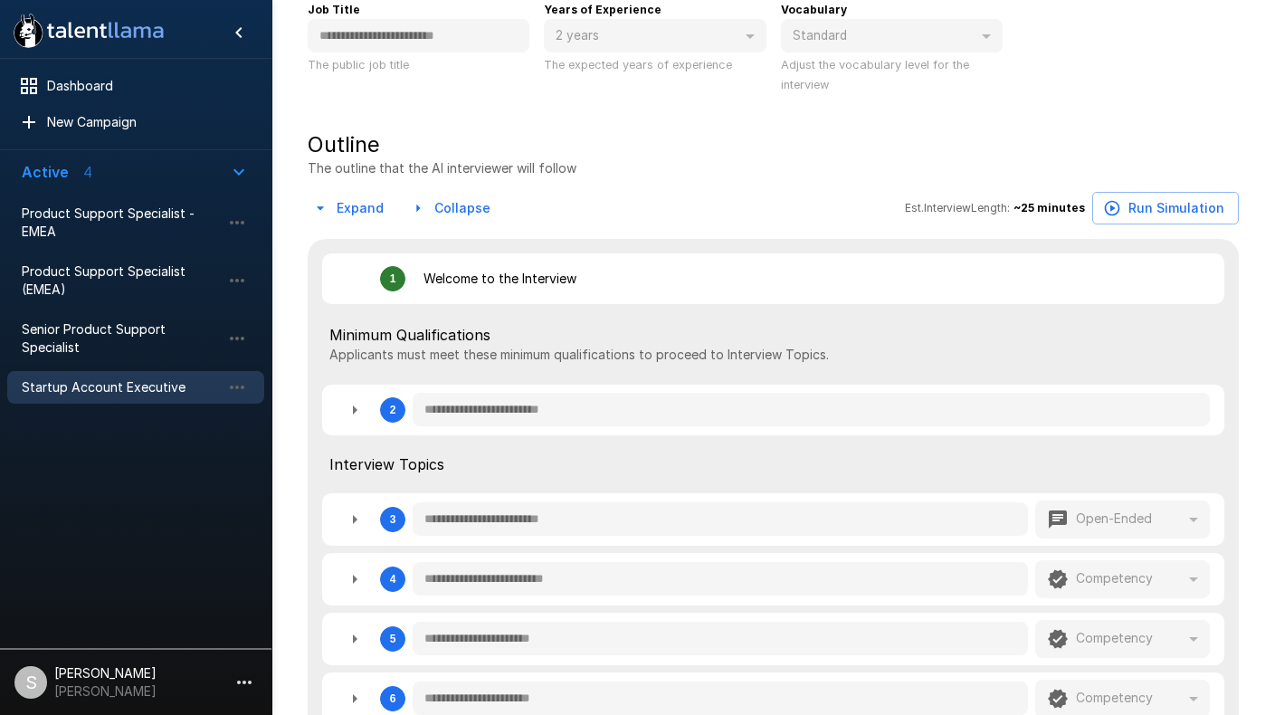
click at [352, 415] on icon "button" at bounding box center [355, 410] width 22 height 22
type textarea "*"
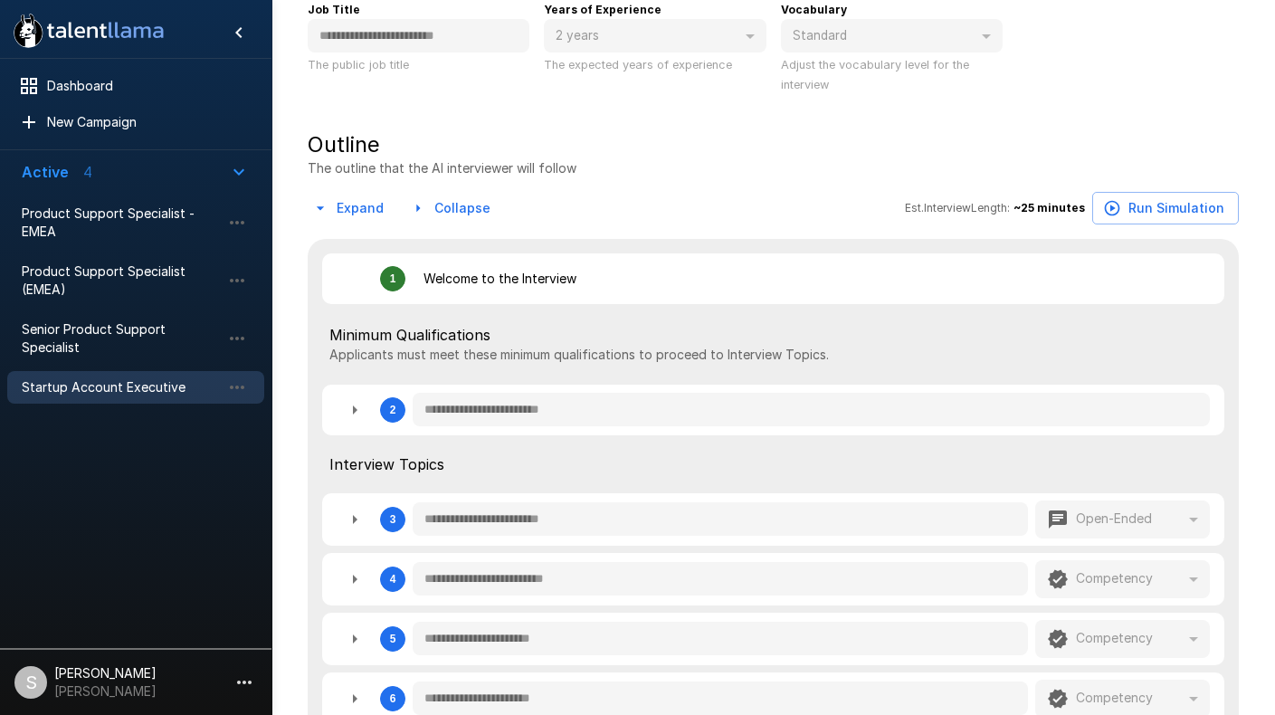
type textarea "*"
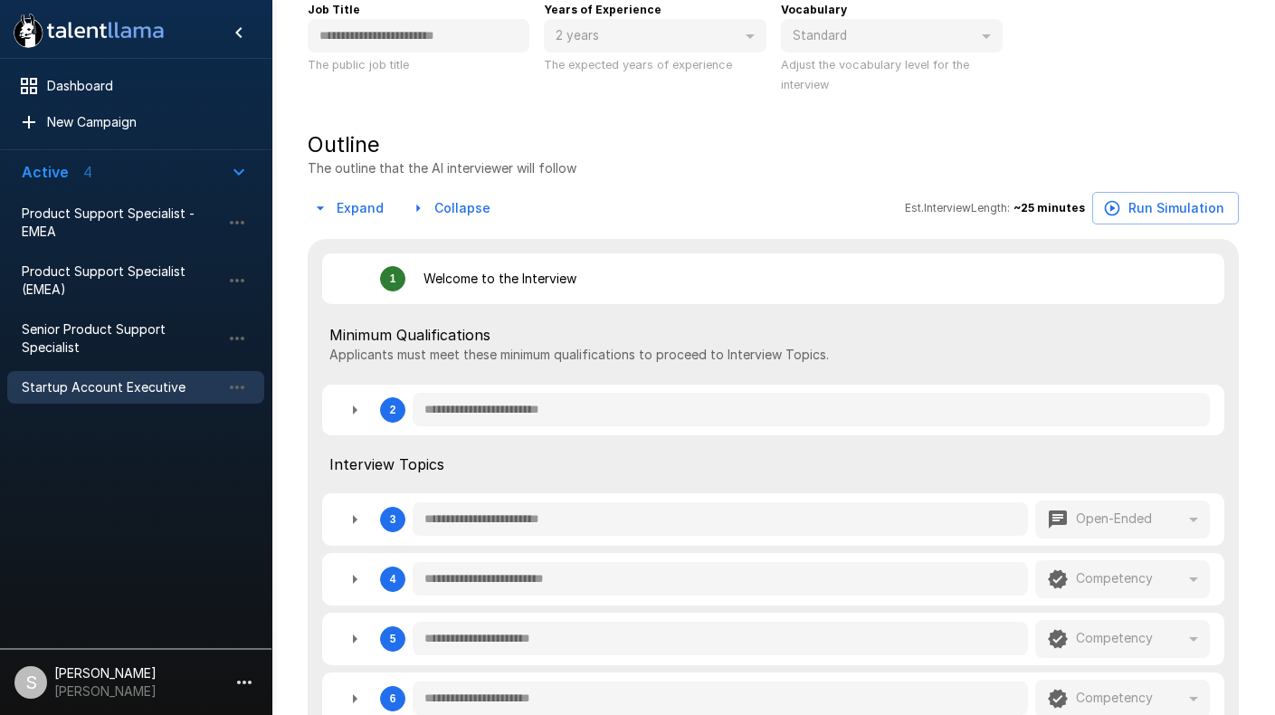
type textarea "*"
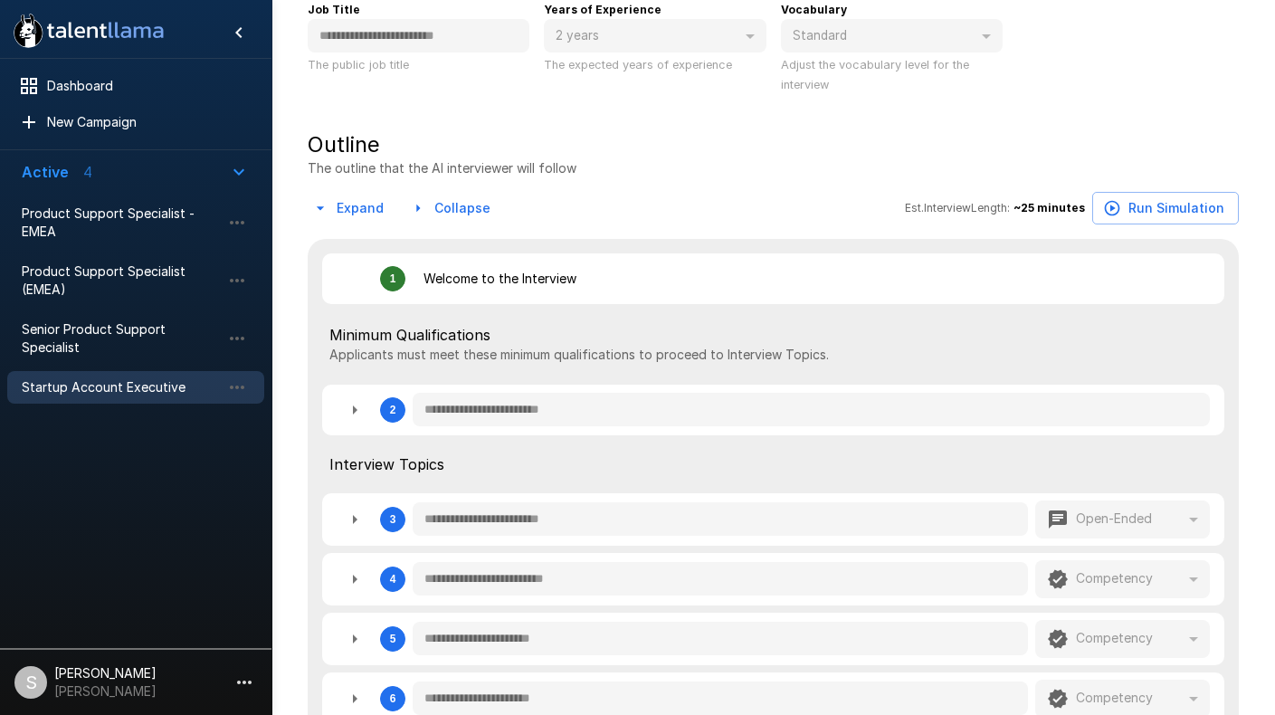
type textarea "*"
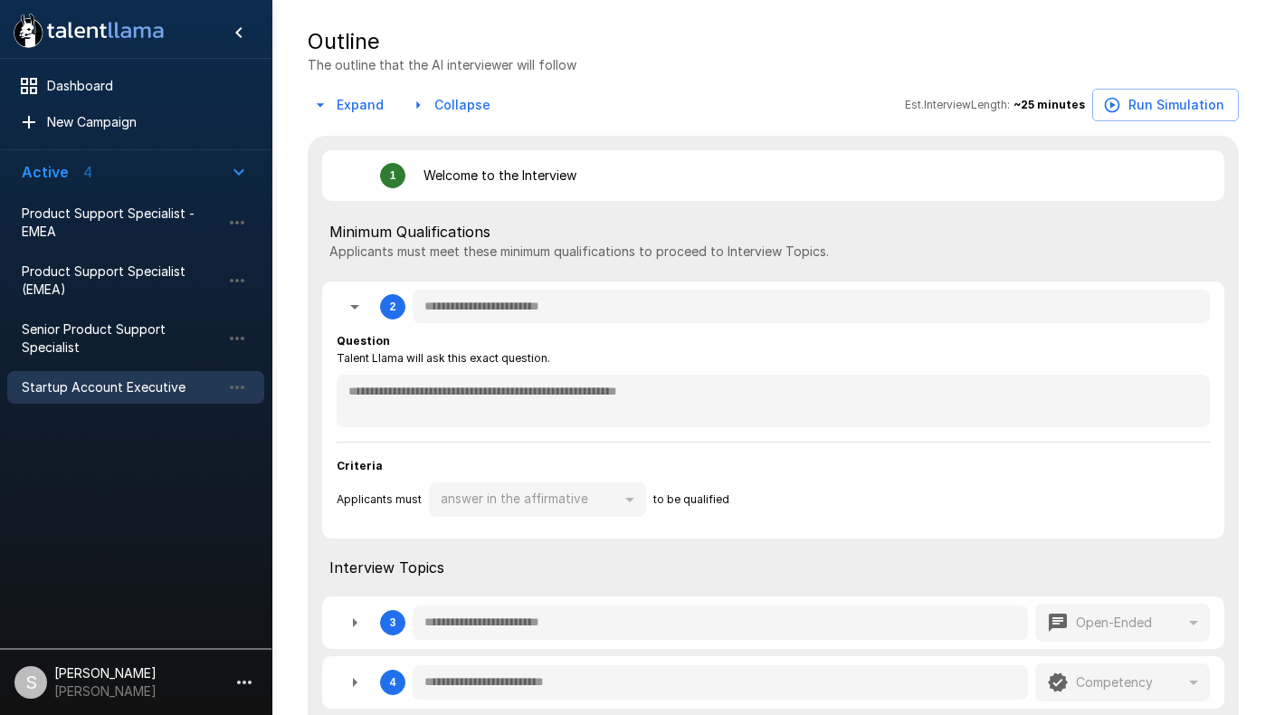
scroll to position [356, 0]
